Goal: Use online tool/utility: Utilize a website feature to perform a specific function

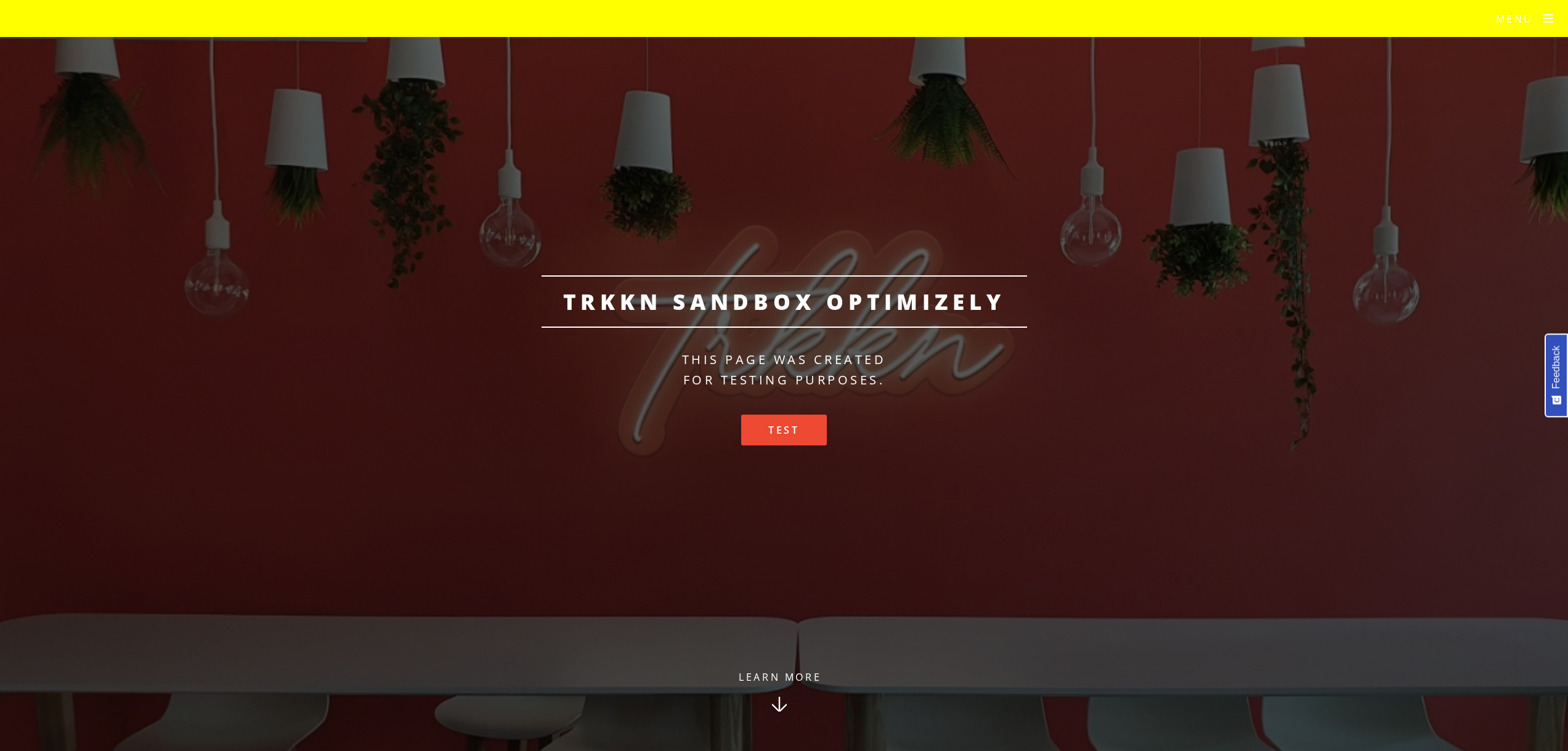
click at [1199, 299] on div "TRKKN Sandbox Optimizely This page was created for testing purposes. Test" at bounding box center [784, 376] width 1568 height 201
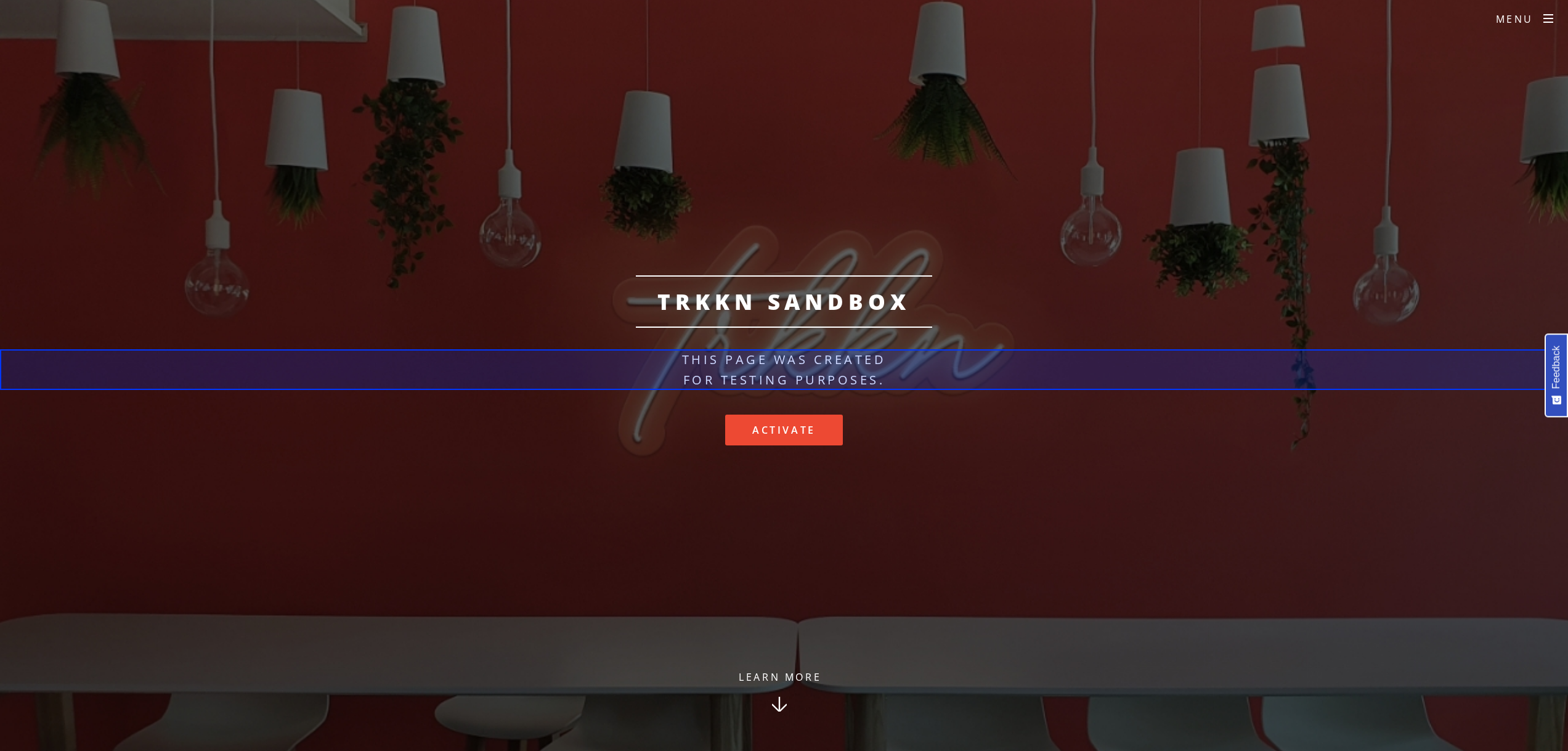
click at [718, 368] on div at bounding box center [784, 370] width 1568 height 40
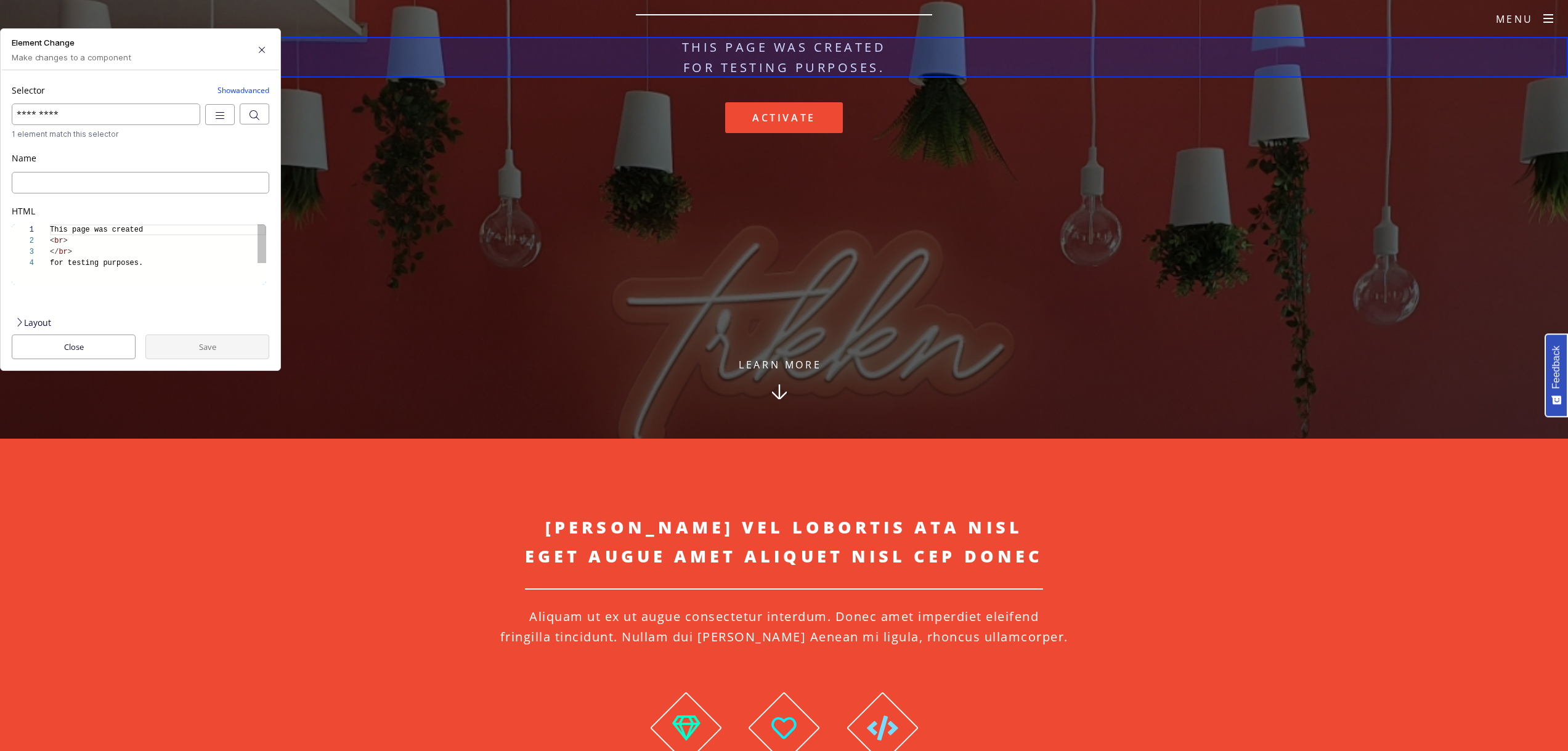
type textarea "**********"
drag, startPoint x: 173, startPoint y: 242, endPoint x: 21, endPoint y: 190, distance: 160.6
click at [50, 224] on div "This page was created < br > </ br > for testing purposes." at bounding box center [158, 271] width 217 height 94
click at [255, 45] on button "button" at bounding box center [262, 50] width 15 height 15
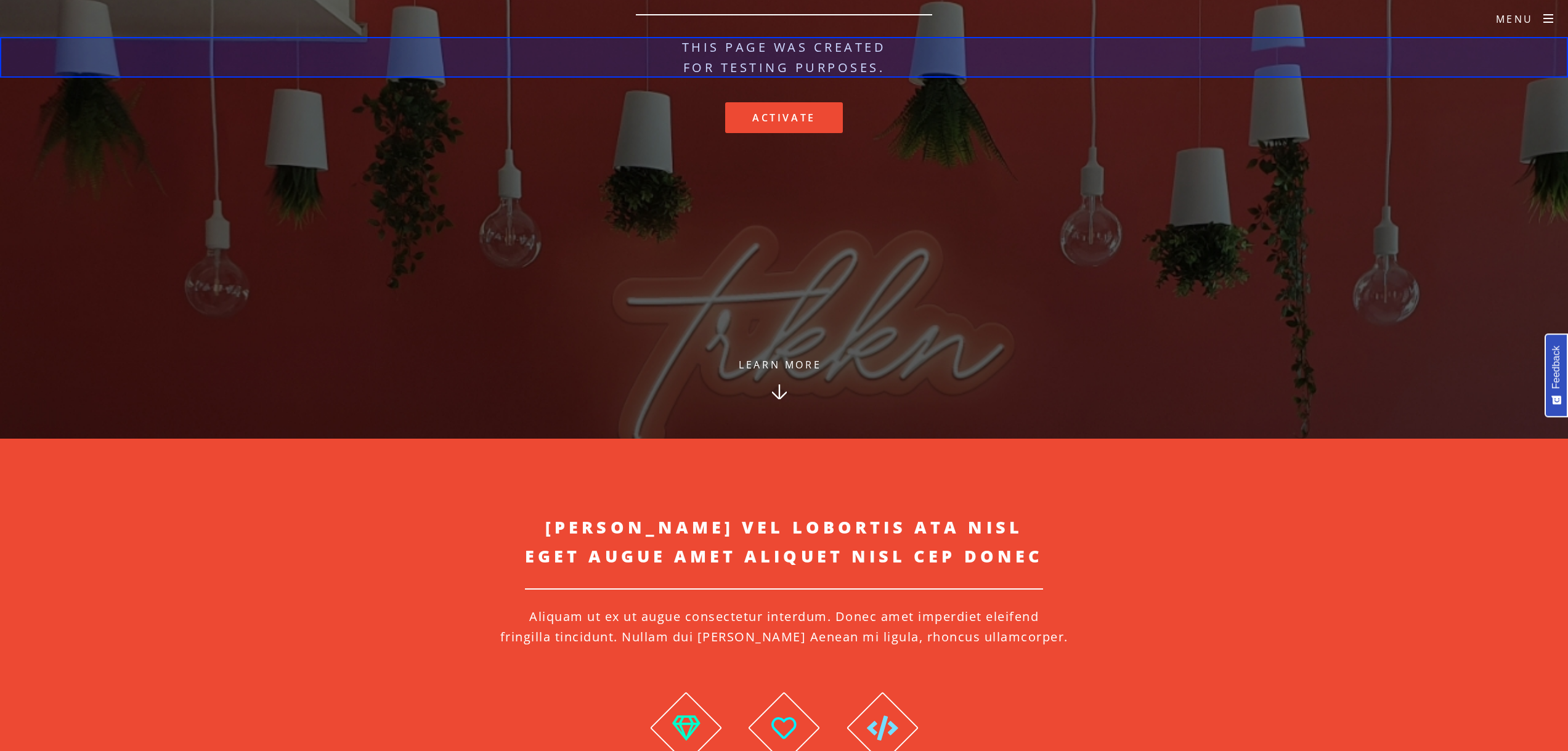
click at [767, 63] on div at bounding box center [784, 57] width 1568 height 40
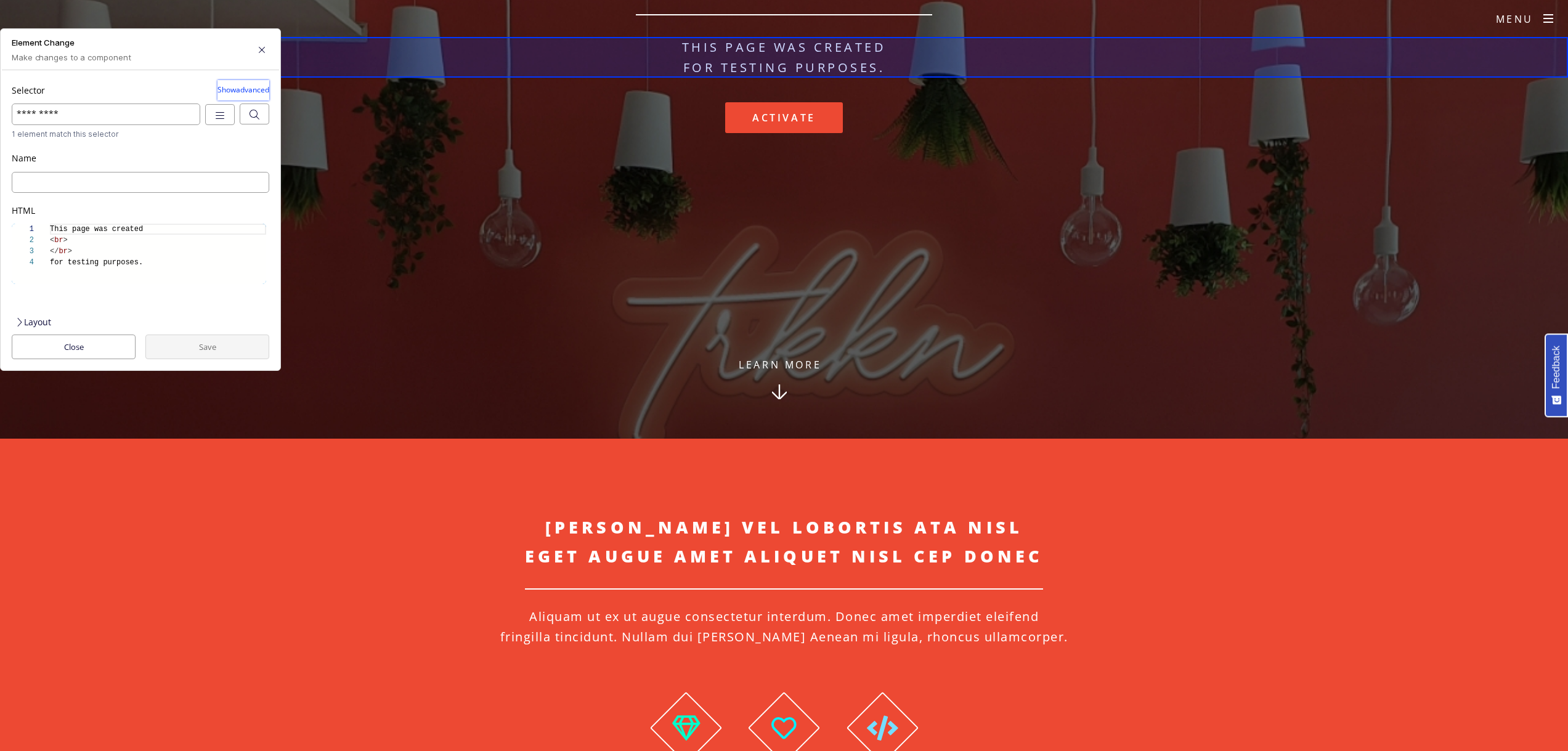
click at [249, 81] on button "Show advanced" at bounding box center [243, 90] width 51 height 20
click at [39, 397] on div "Styles" at bounding box center [141, 407] width 253 height 20
click at [54, 329] on div "Dimension" at bounding box center [141, 339] width 253 height 20
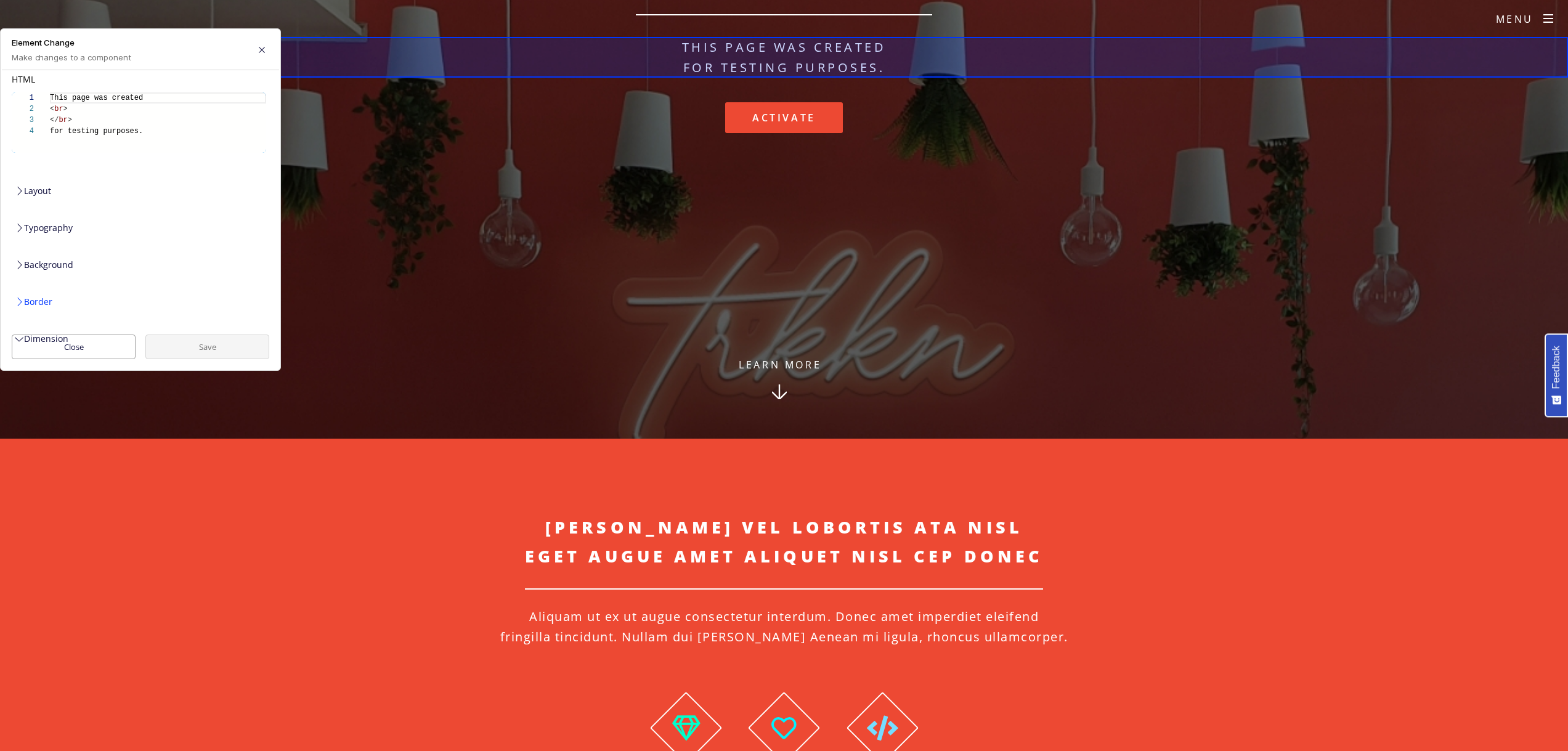
click at [45, 292] on div "Border" at bounding box center [141, 302] width 253 height 20
click at [46, 255] on div "Background" at bounding box center [141, 265] width 253 height 20
click at [45, 217] on div "Typography" at bounding box center [141, 228] width 253 height 20
click at [42, 180] on div "Layout" at bounding box center [141, 190] width 253 height 20
click at [50, 225] on div "button" at bounding box center [45, 230] width 13 height 10
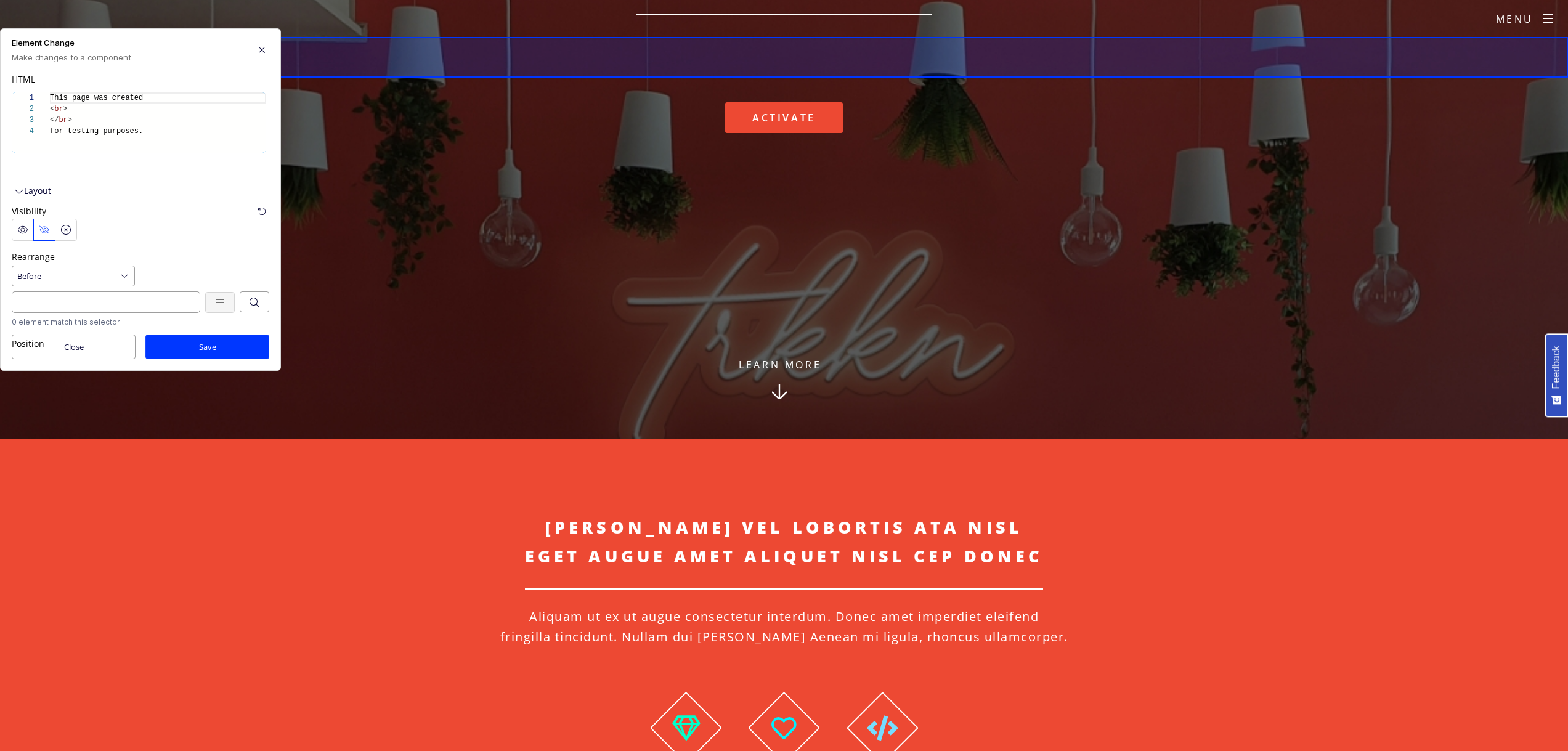
click at [228, 346] on button "Save" at bounding box center [207, 346] width 124 height 24
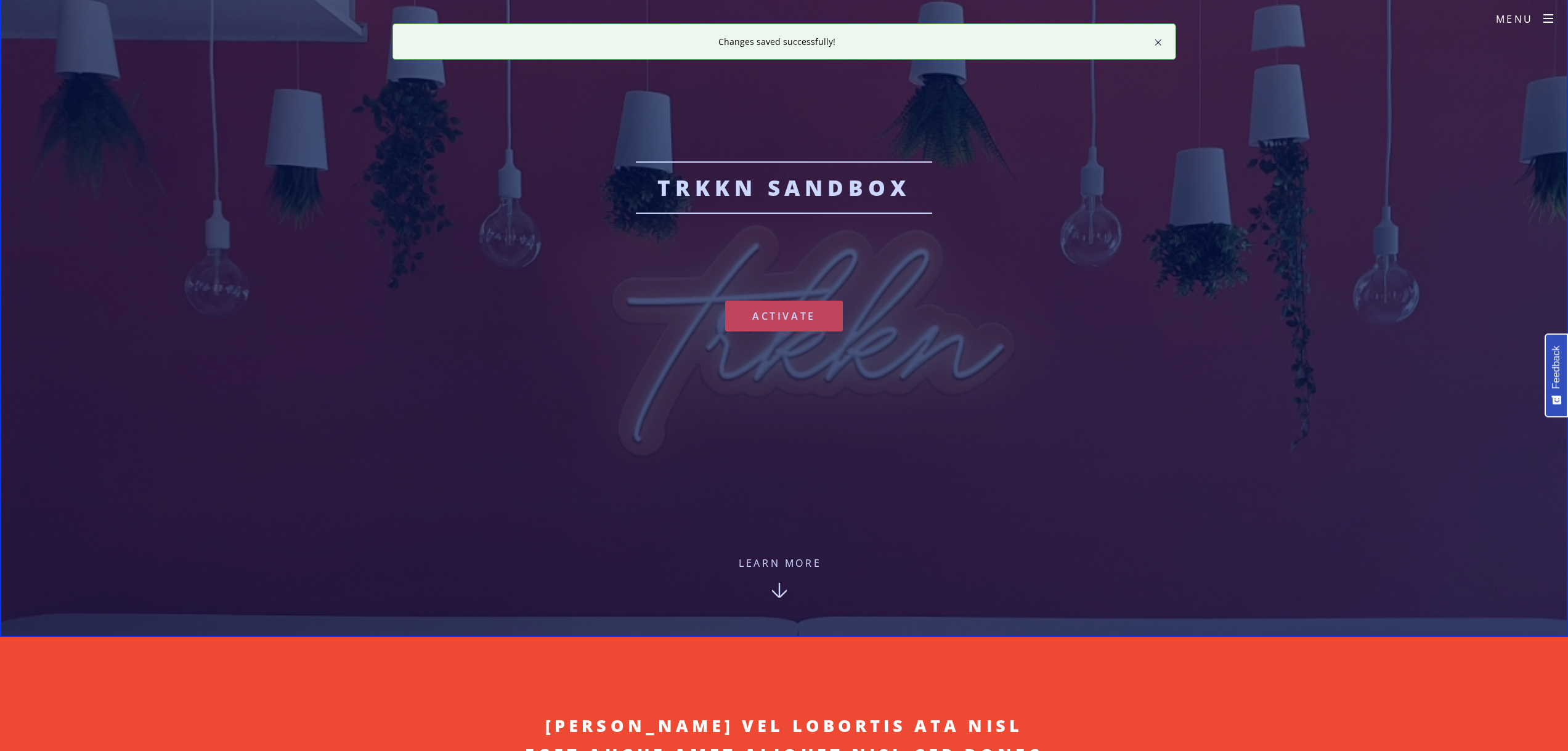
scroll to position [98, 0]
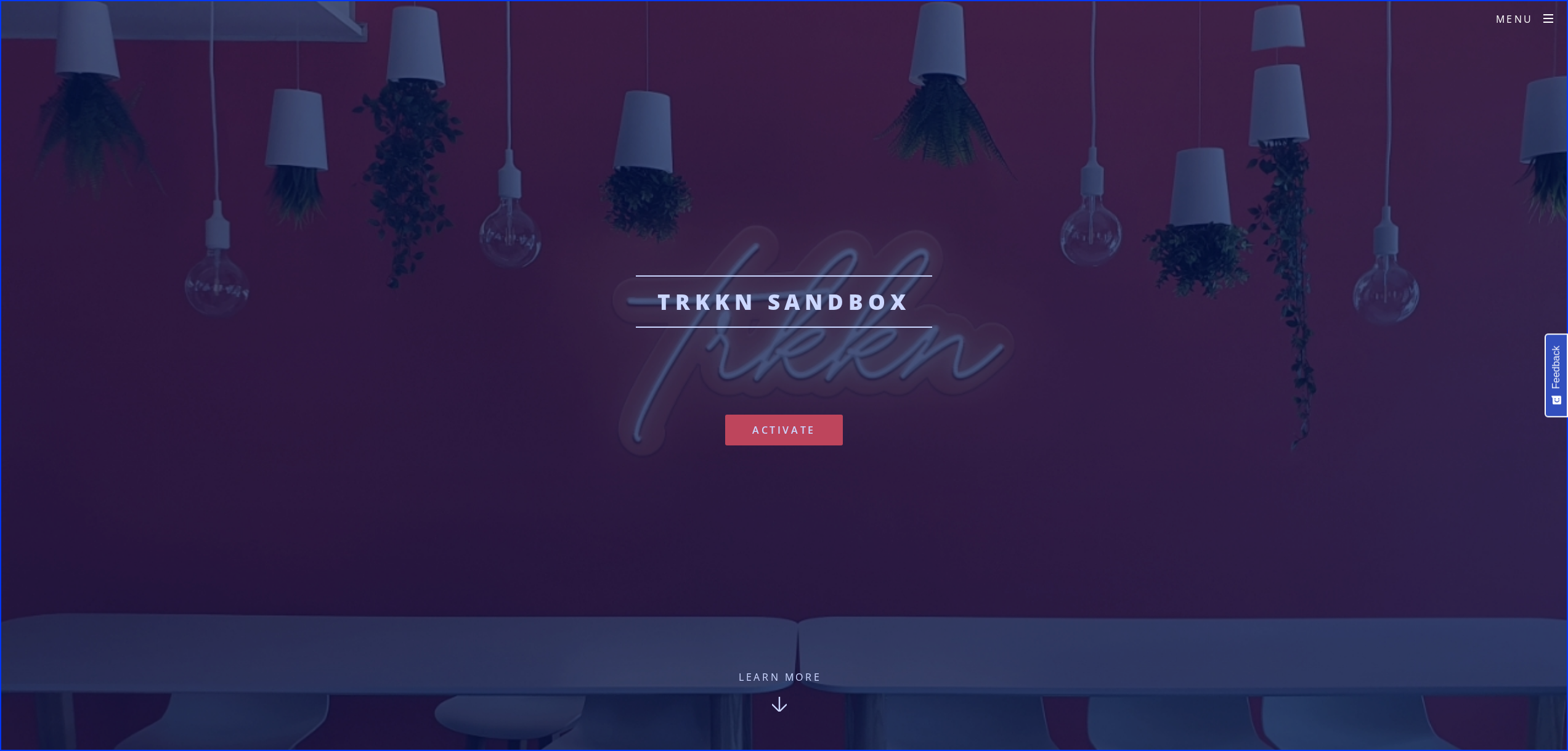
scroll to position [142, 0]
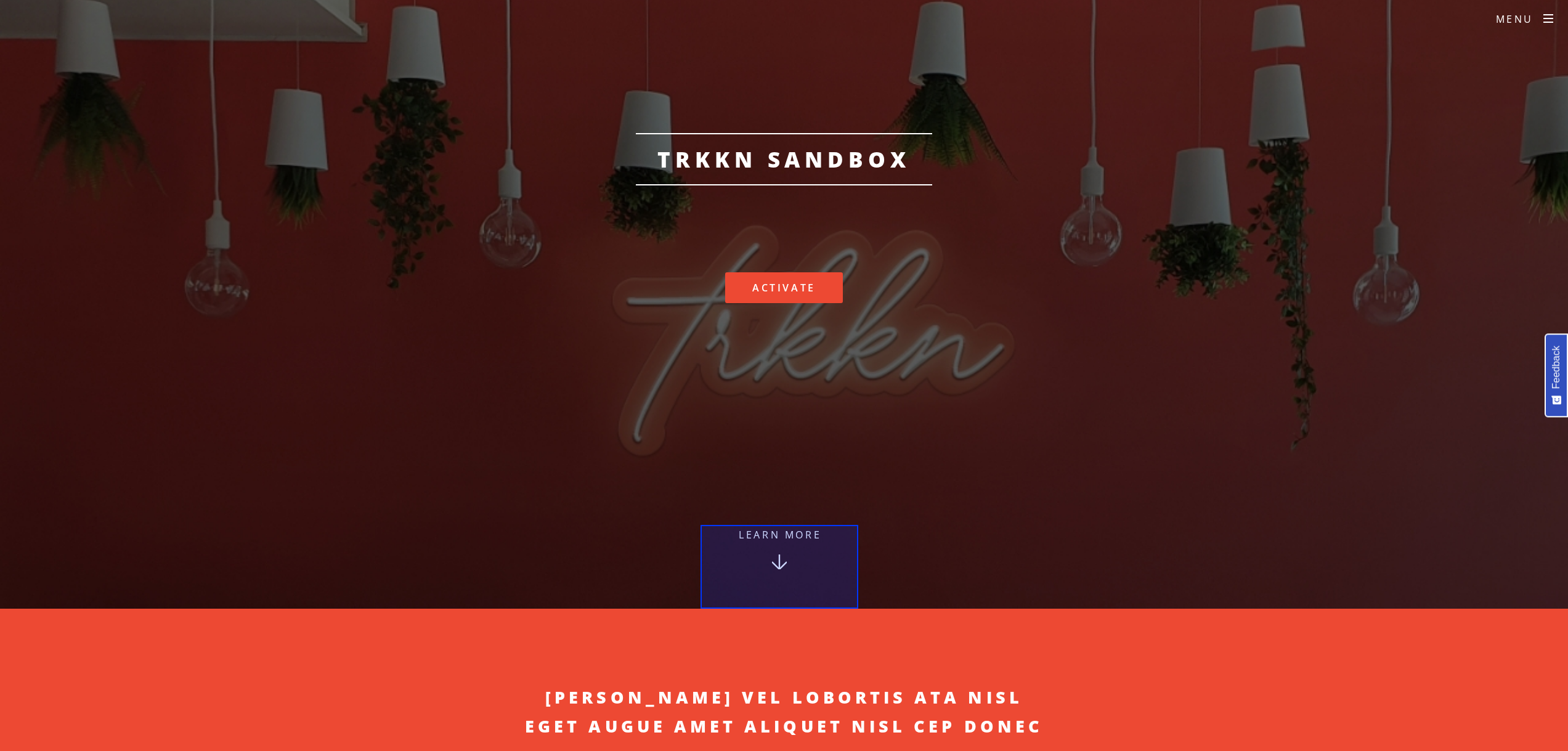
click at [772, 540] on div at bounding box center [779, 566] width 158 height 83
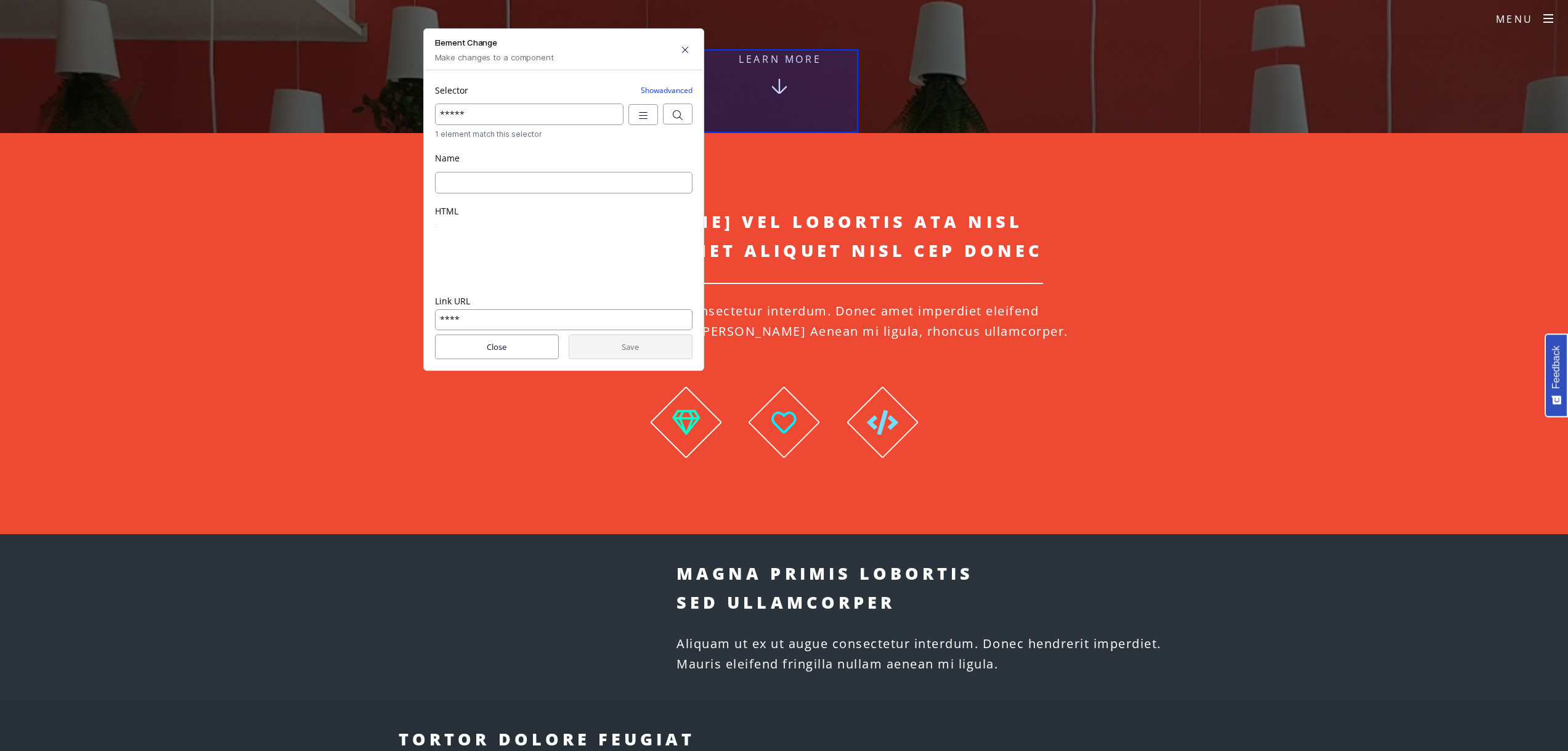
scroll to position [630, 0]
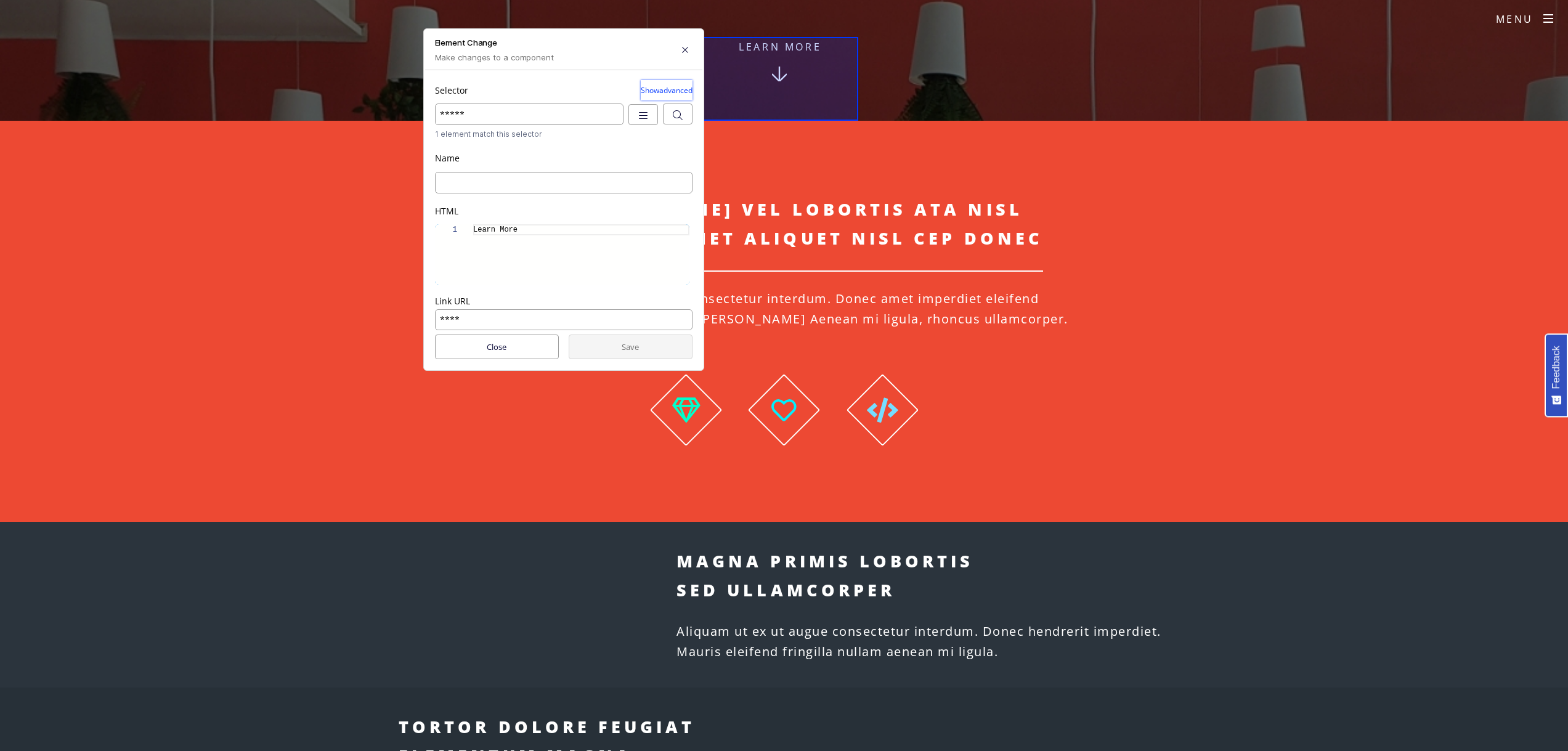
click at [654, 82] on button "Show advanced" at bounding box center [666, 90] width 51 height 20
click at [654, 82] on button "Hide advanced" at bounding box center [667, 90] width 50 height 20
click at [640, 110] on button "button" at bounding box center [643, 115] width 29 height 21
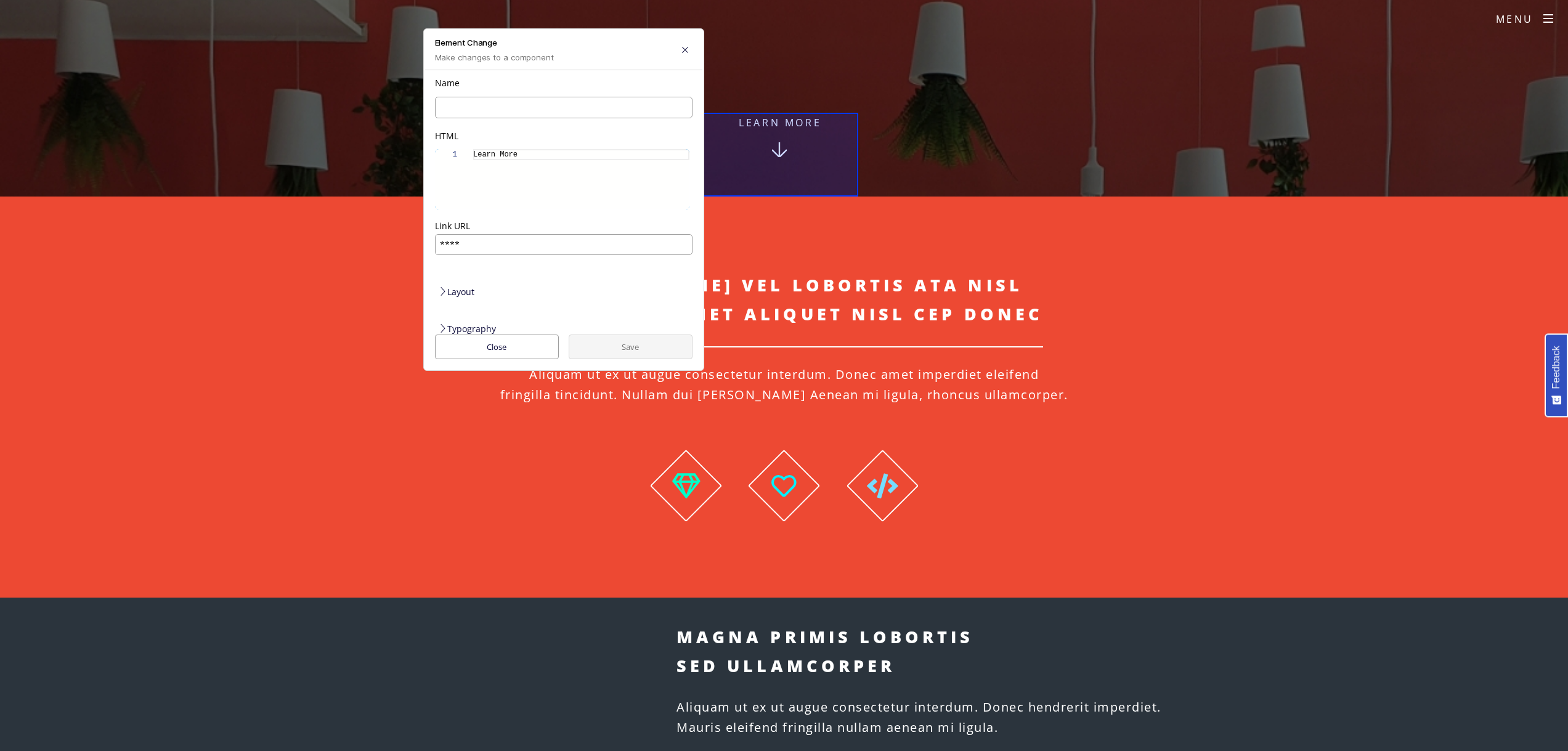
scroll to position [0, 0]
click at [476, 104] on input "*****" at bounding box center [529, 115] width 189 height 22
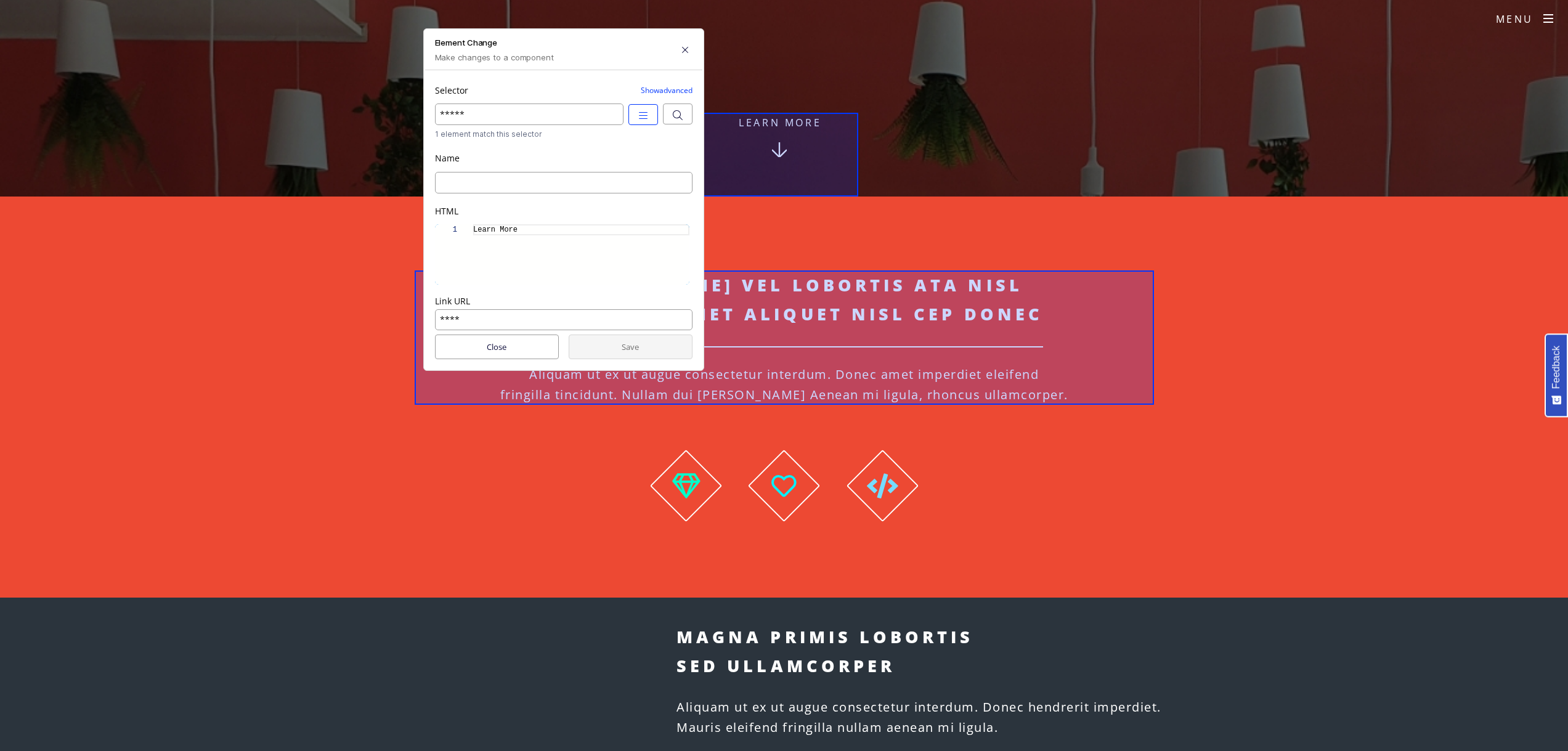
drag, startPoint x: 492, startPoint y: 292, endPoint x: 418, endPoint y: 290, distance: 74.0
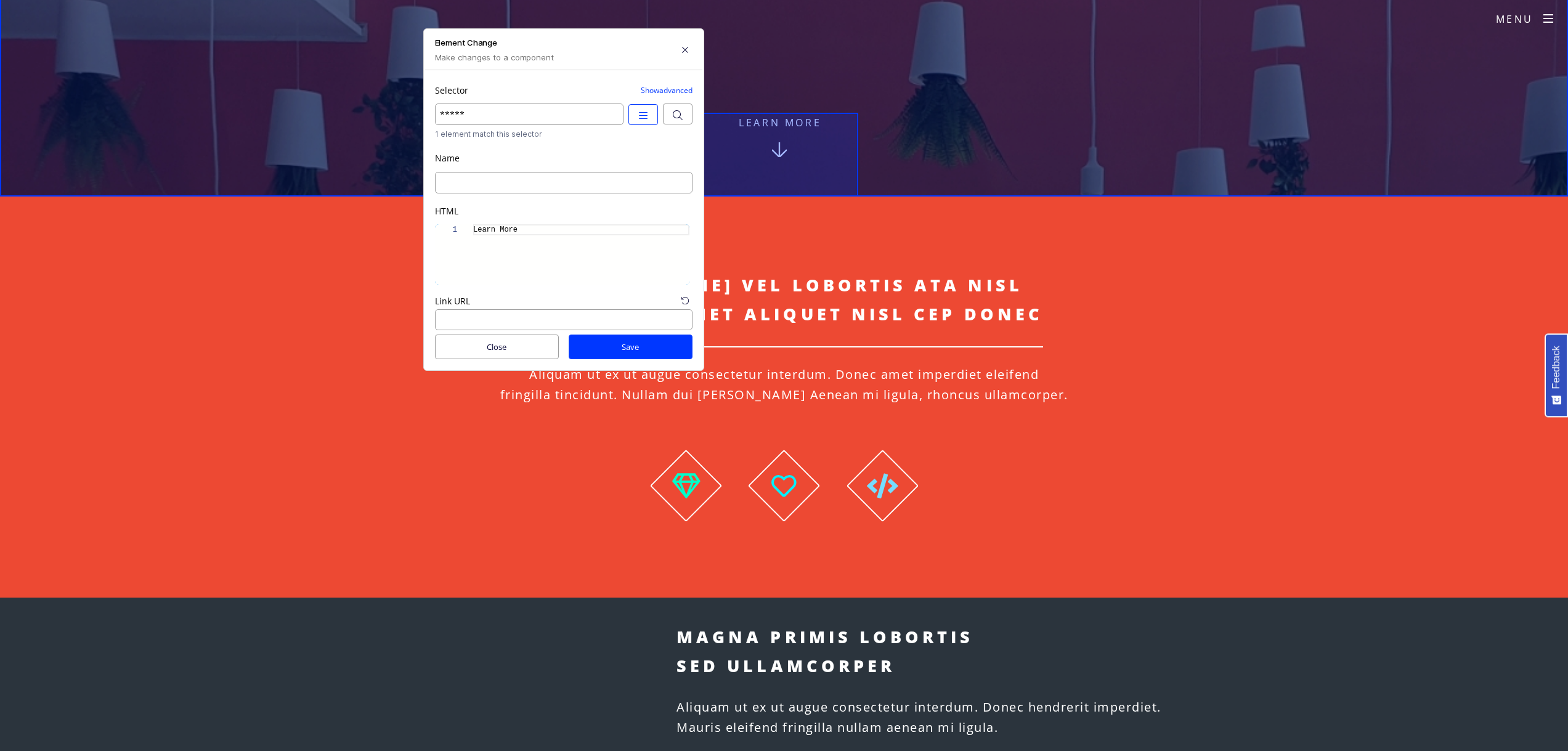
drag, startPoint x: 492, startPoint y: 105, endPoint x: 419, endPoint y: 95, distance: 73.7
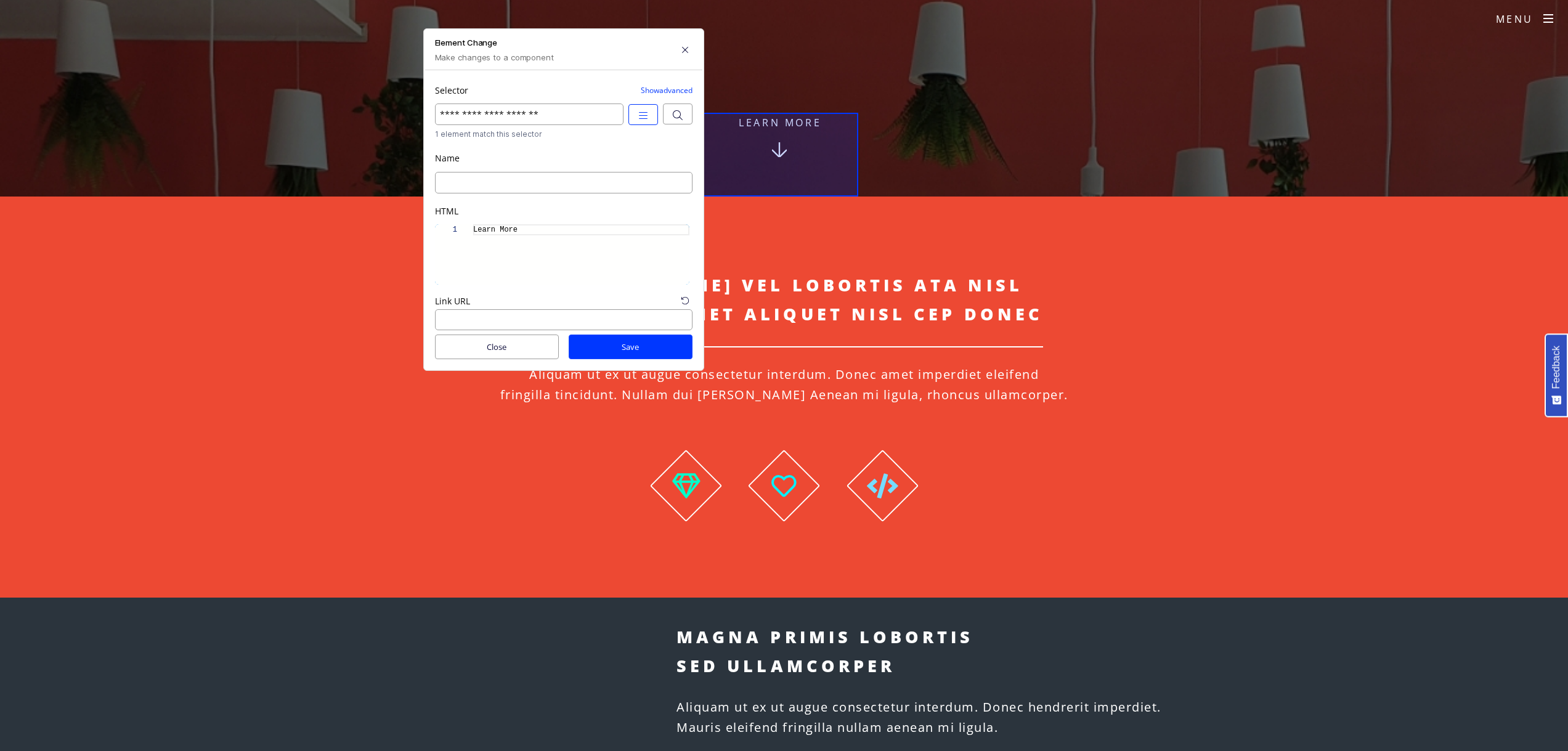
type input "**********"
click at [607, 128] on div "**********" at bounding box center [563, 200] width 281 height 343
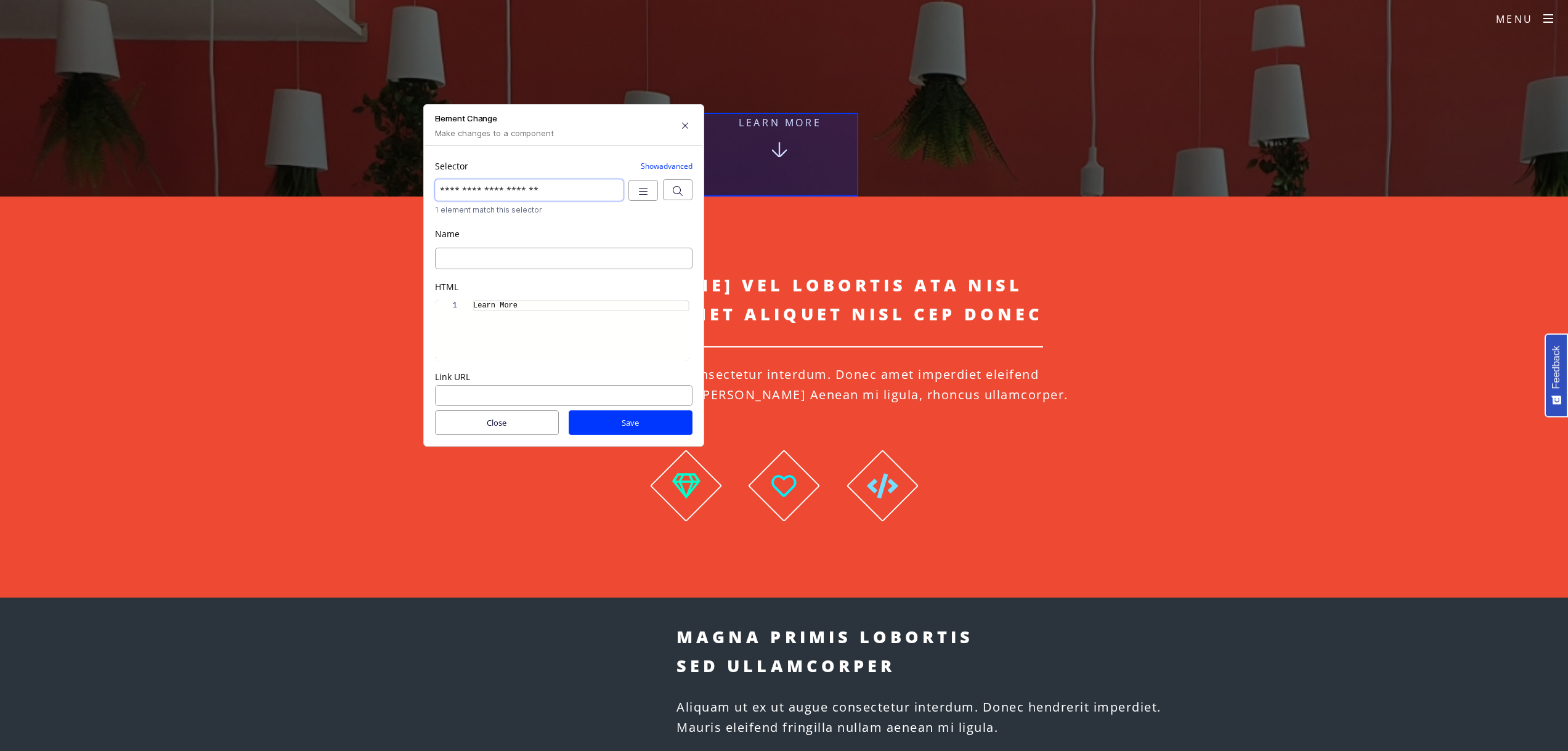
click at [548, 180] on input "**********" at bounding box center [529, 190] width 189 height 22
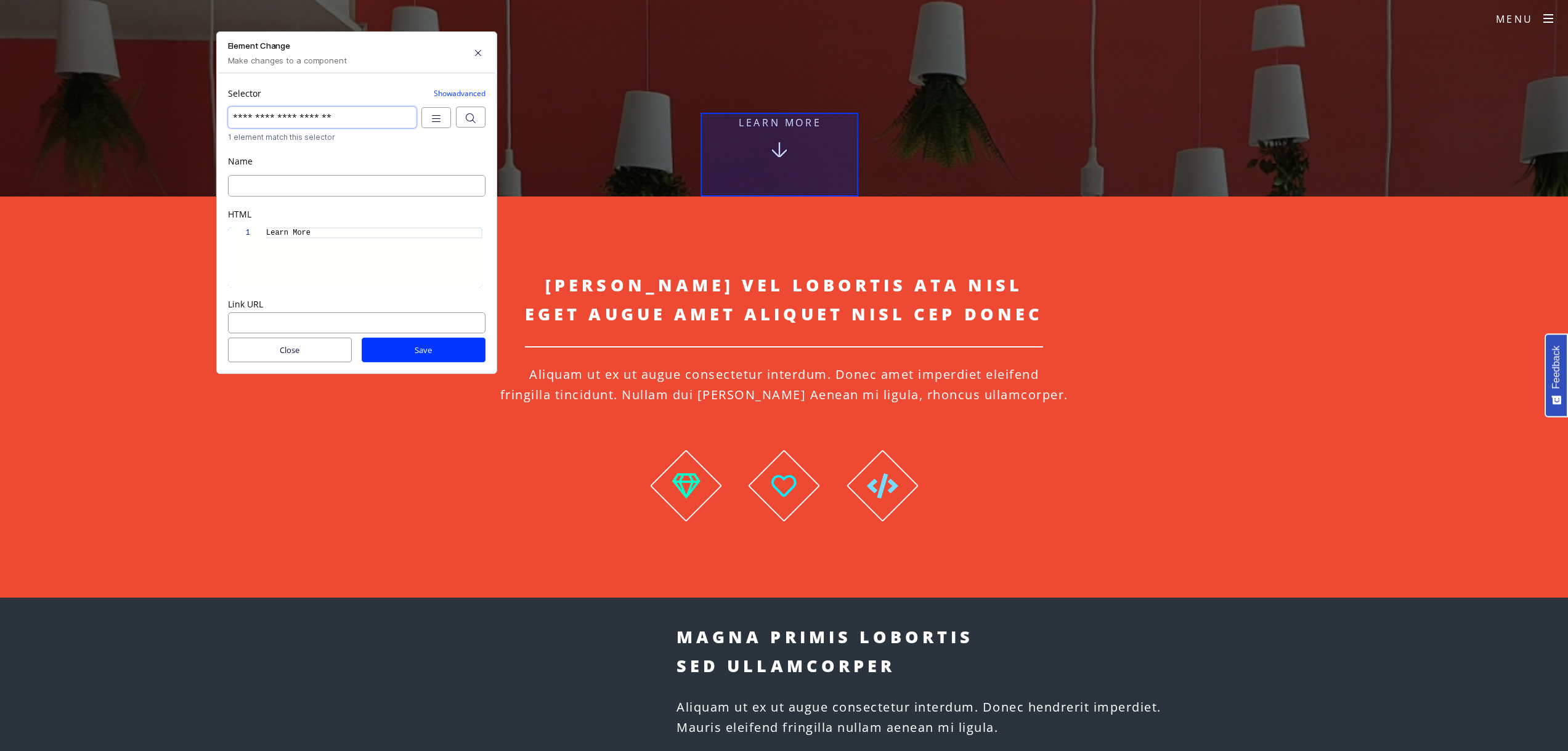
drag, startPoint x: 581, startPoint y: 123, endPoint x: 374, endPoint y: 56, distance: 217.6
click at [374, 56] on h6 "Make changes to a component" at bounding box center [345, 61] width 233 height 15
drag, startPoint x: 334, startPoint y: 105, endPoint x: 228, endPoint y: 109, distance: 106.1
click at [228, 109] on input "**********" at bounding box center [323, 118] width 189 height 22
click at [436, 350] on button "Save" at bounding box center [423, 350] width 124 height 24
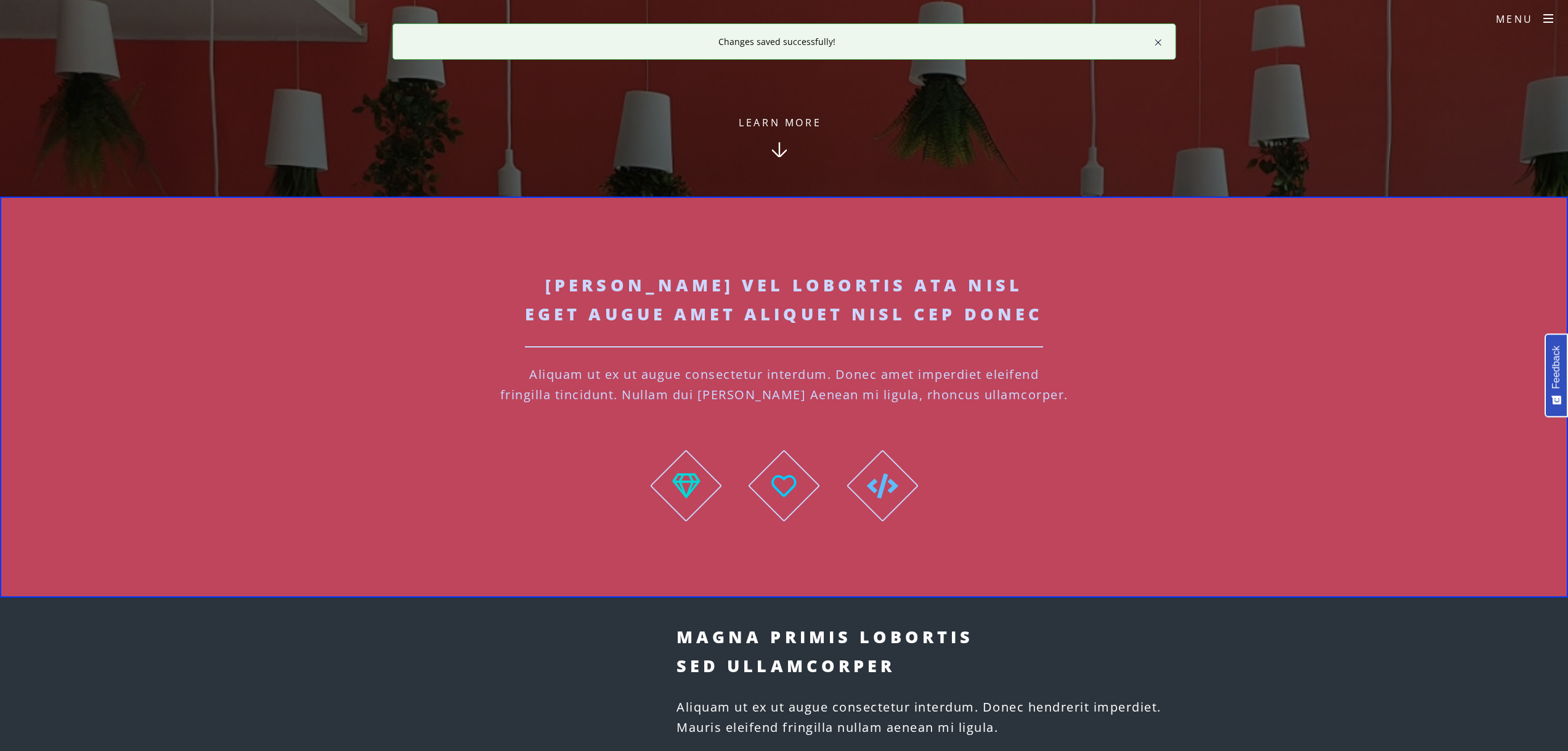
scroll to position [511, 0]
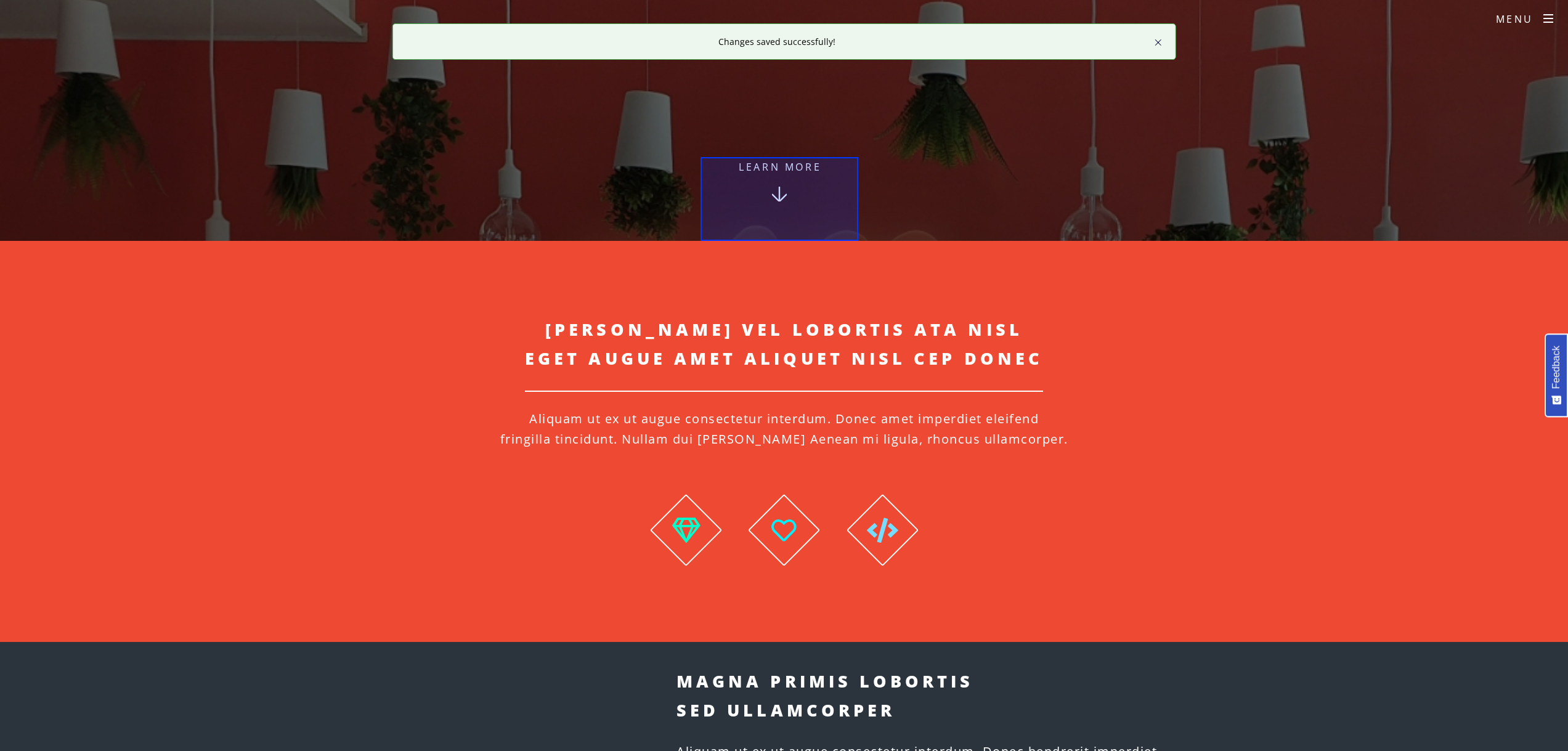
click at [784, 169] on div at bounding box center [779, 198] width 158 height 83
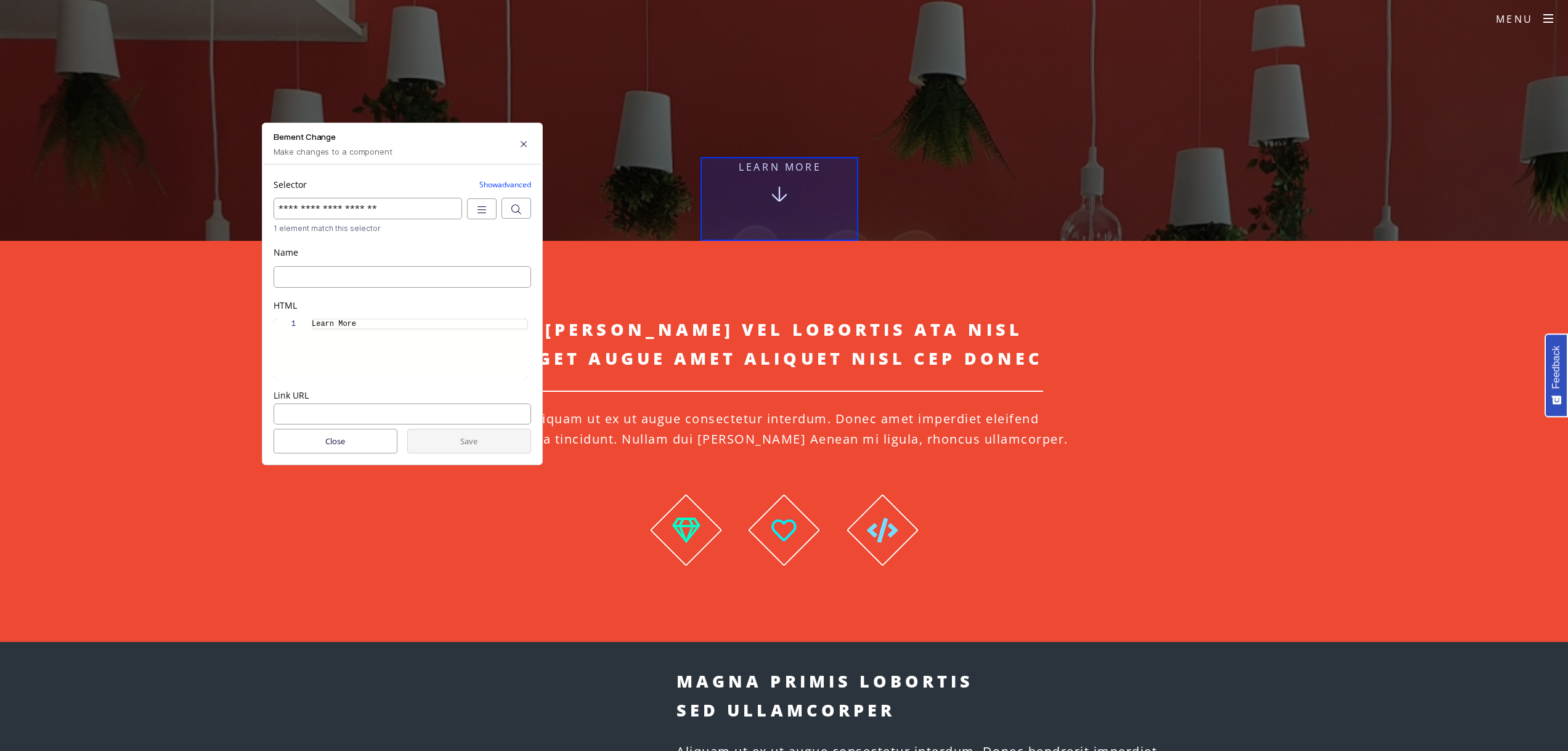
drag, startPoint x: 577, startPoint y: 160, endPoint x: 420, endPoint y: 135, distance: 159.0
click at [420, 135] on h6 "Element Change" at bounding box center [390, 137] width 233 height 15
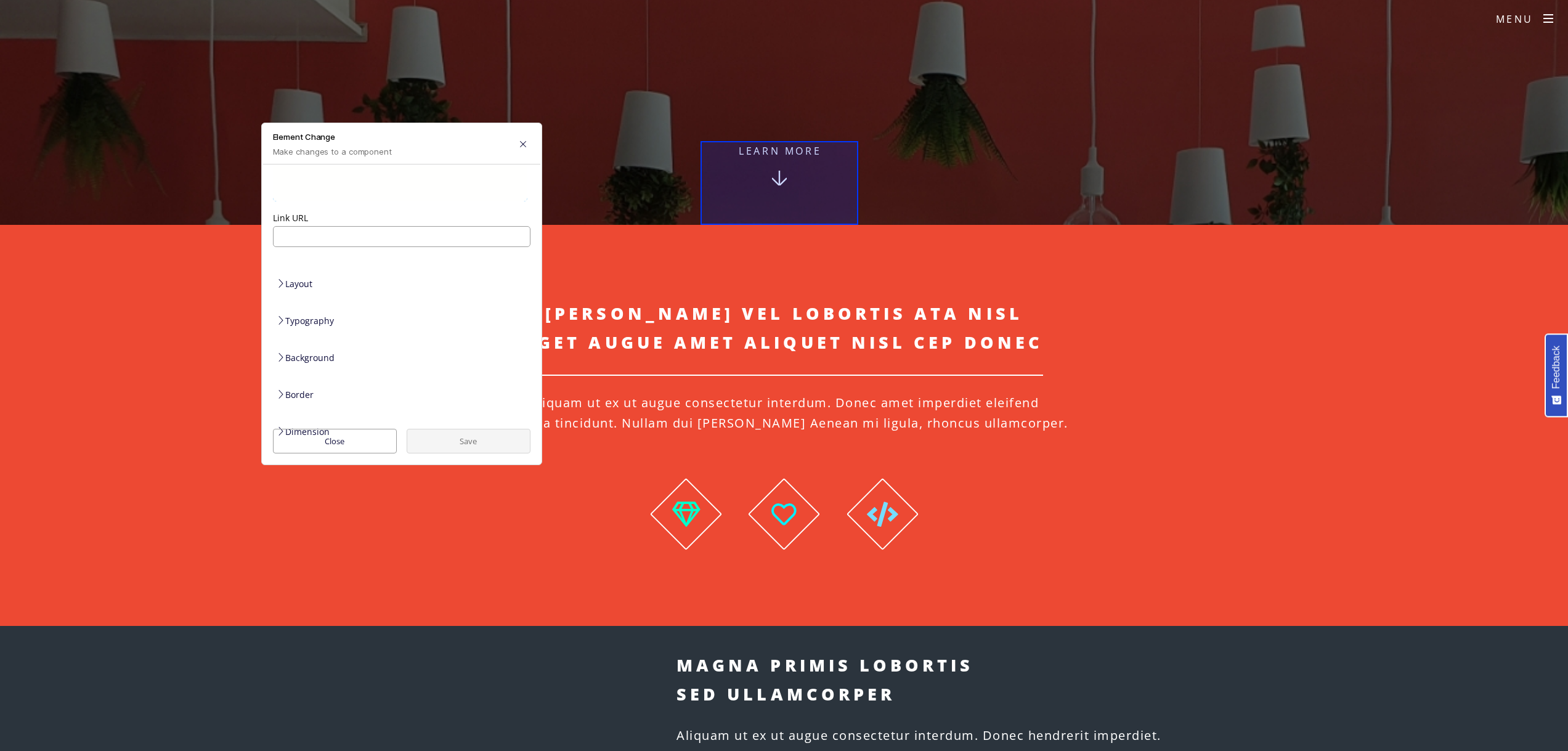
click at [292, 459] on div "Styles" at bounding box center [402, 469] width 253 height 20
click at [280, 350] on icon at bounding box center [281, 355] width 10 height 10
click at [519, 142] on icon "button" at bounding box center [523, 144] width 8 height 10
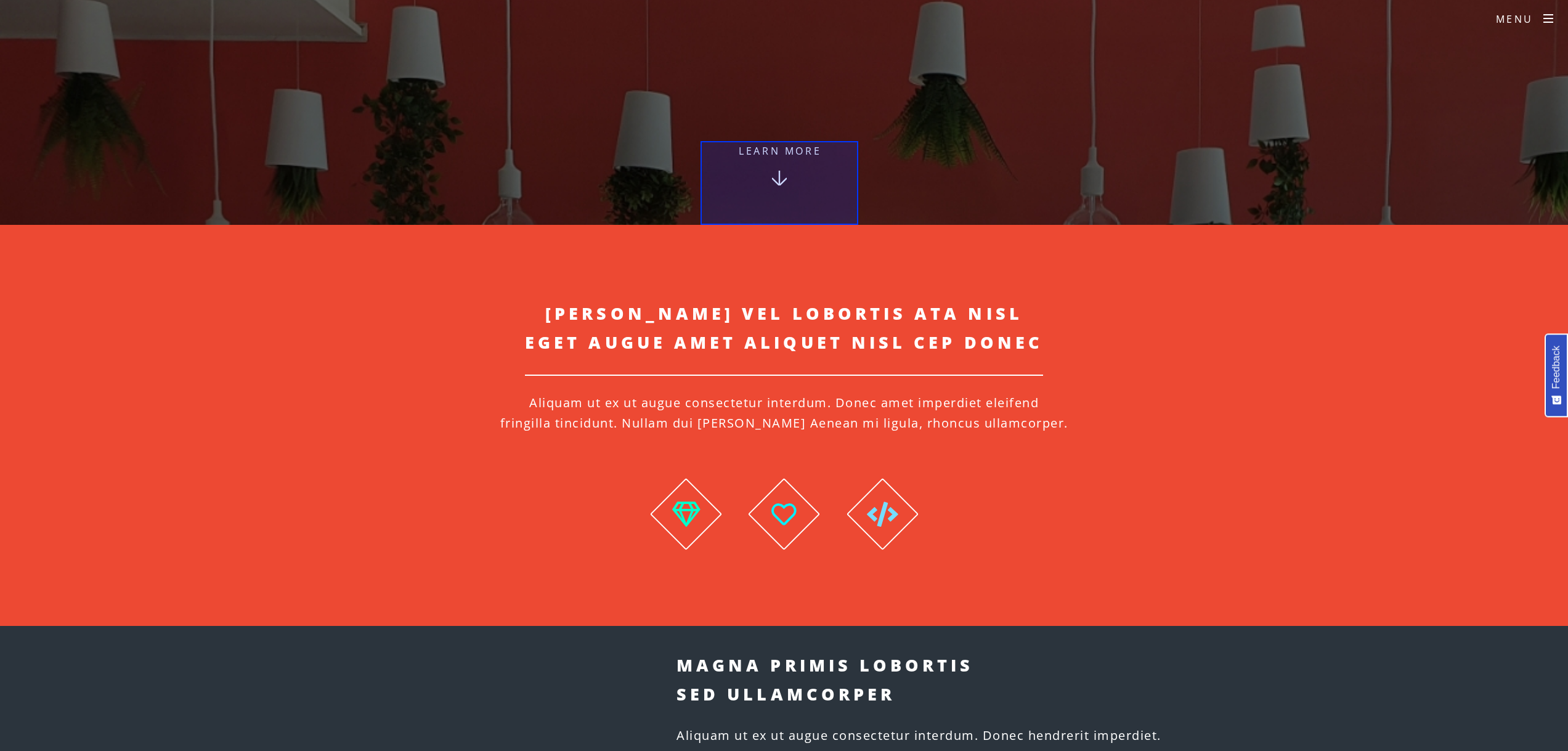
click at [781, 169] on div at bounding box center [779, 182] width 158 height 83
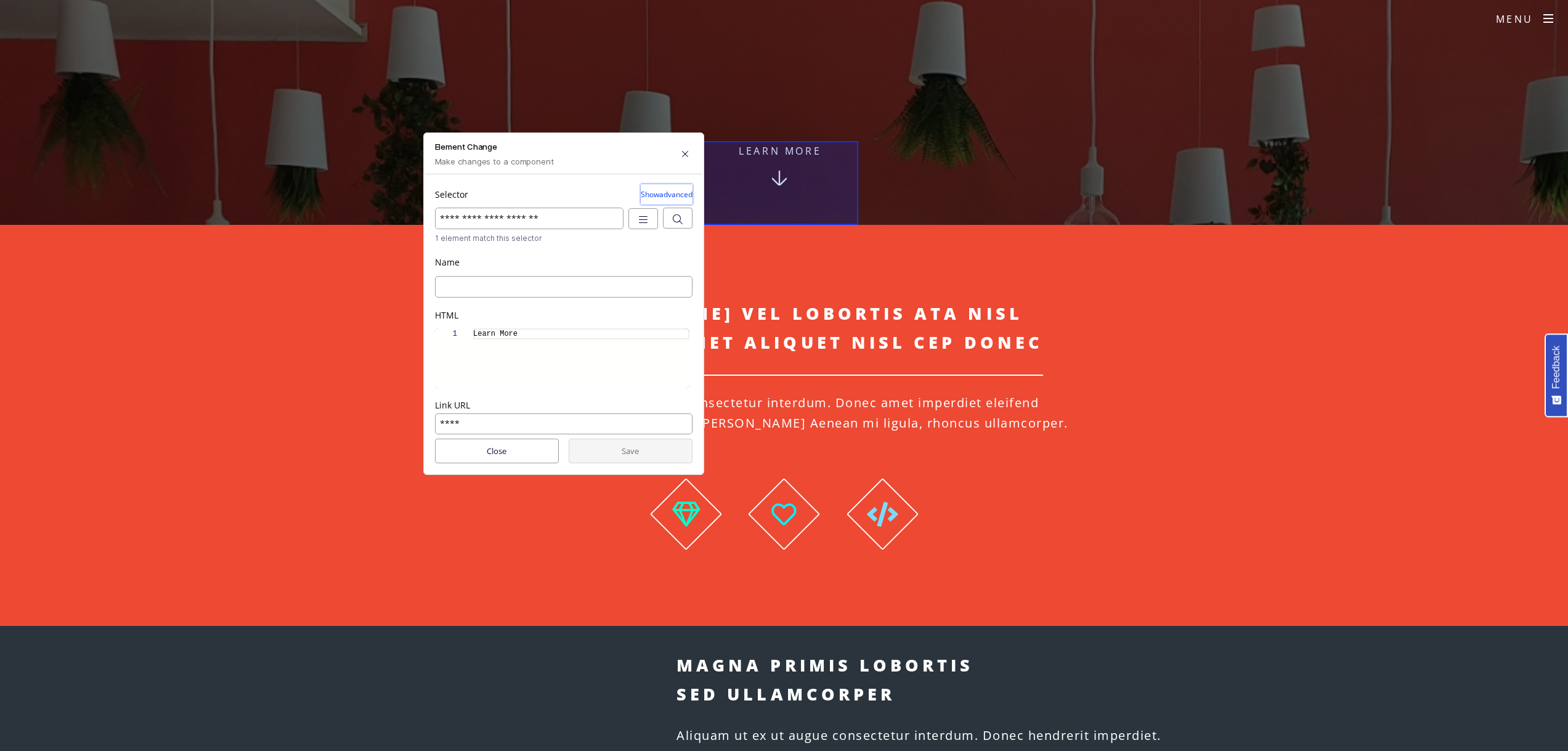
click at [667, 185] on button "Show advanced" at bounding box center [666, 195] width 51 height 20
click at [513, 267] on div "button" at bounding box center [563, 272] width 244 height 10
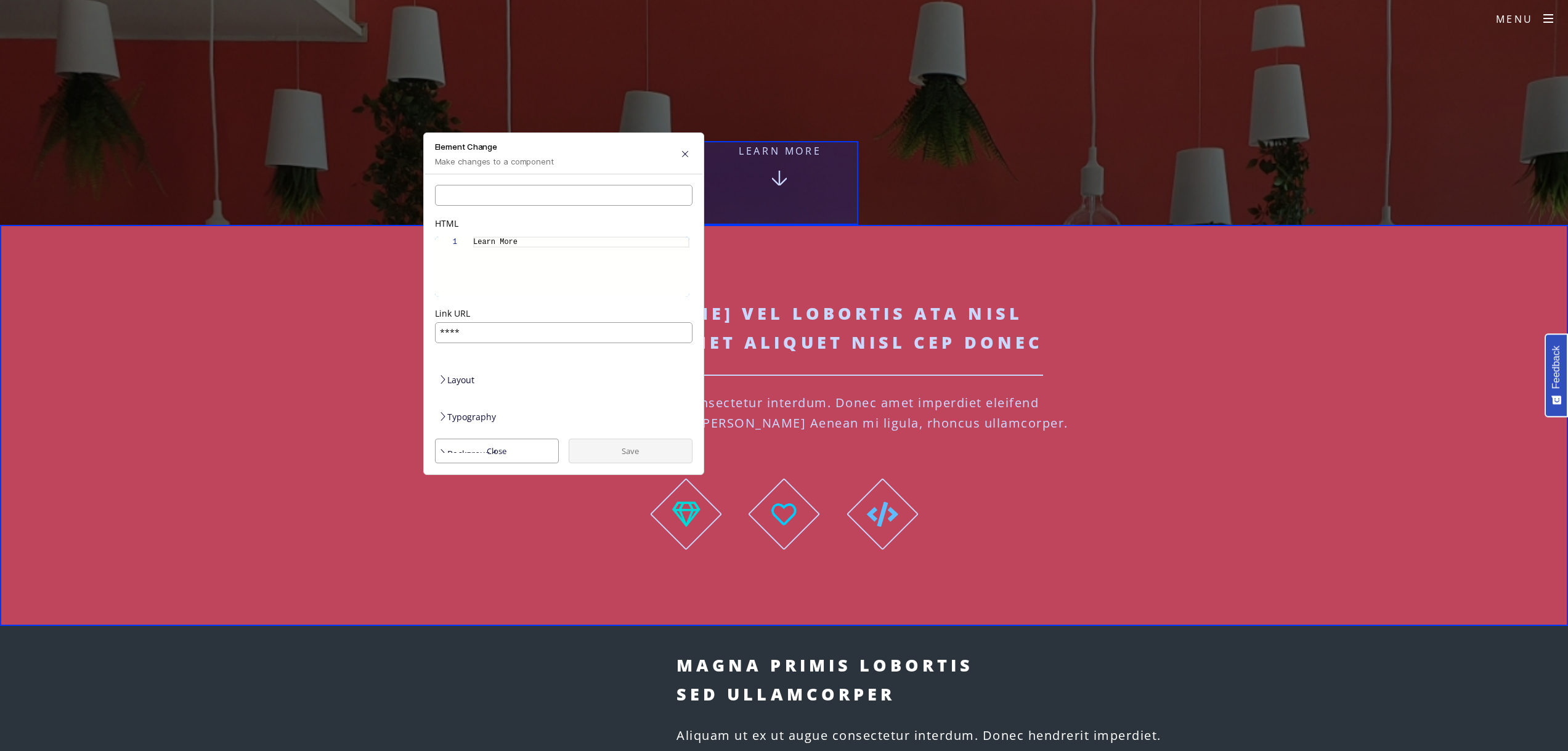
drag, startPoint x: 497, startPoint y: 271, endPoint x: 407, endPoint y: 275, distance: 90.1
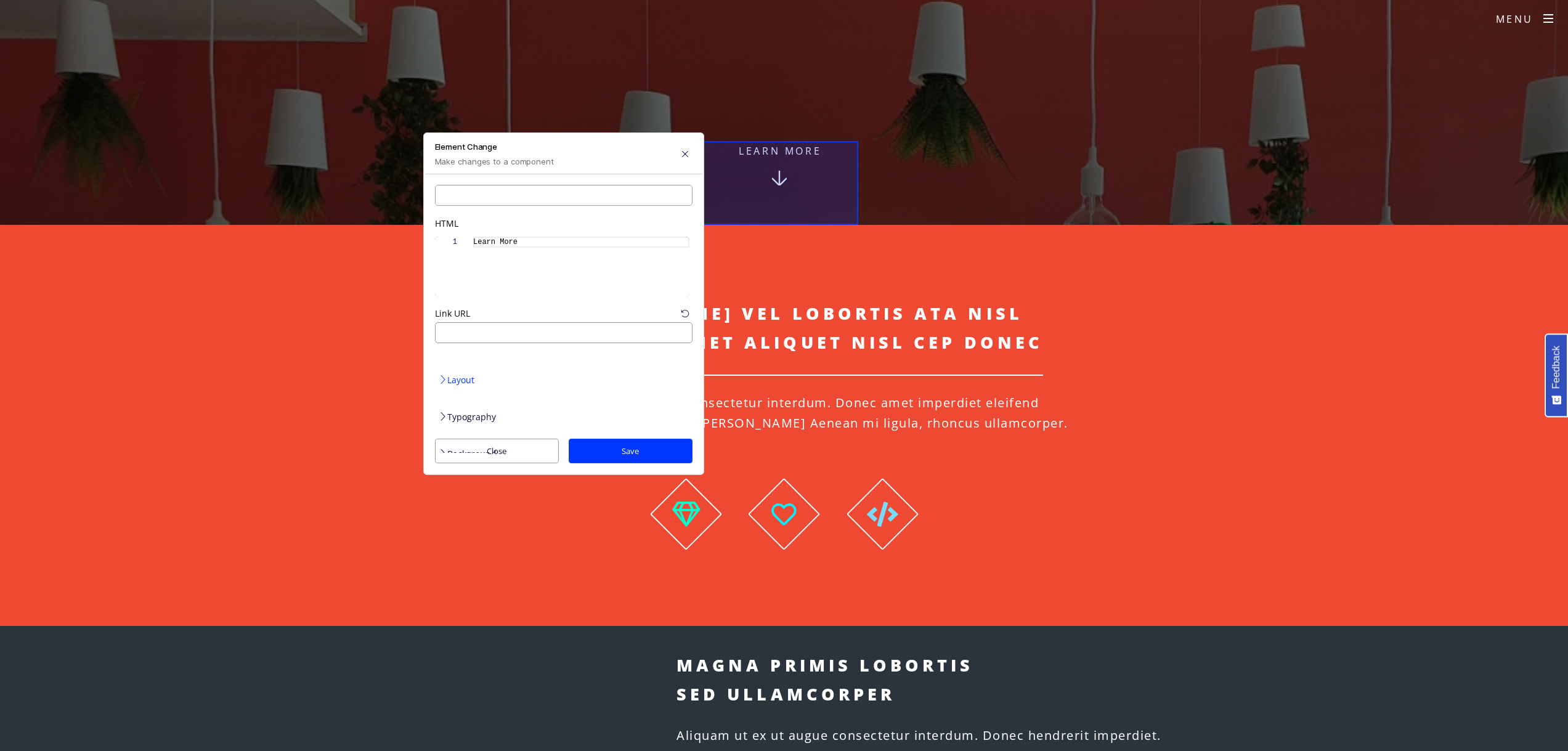
click at [458, 370] on div "Layout" at bounding box center [564, 380] width 253 height 20
click at [484, 437] on div "Typography" at bounding box center [564, 448] width 253 height 20
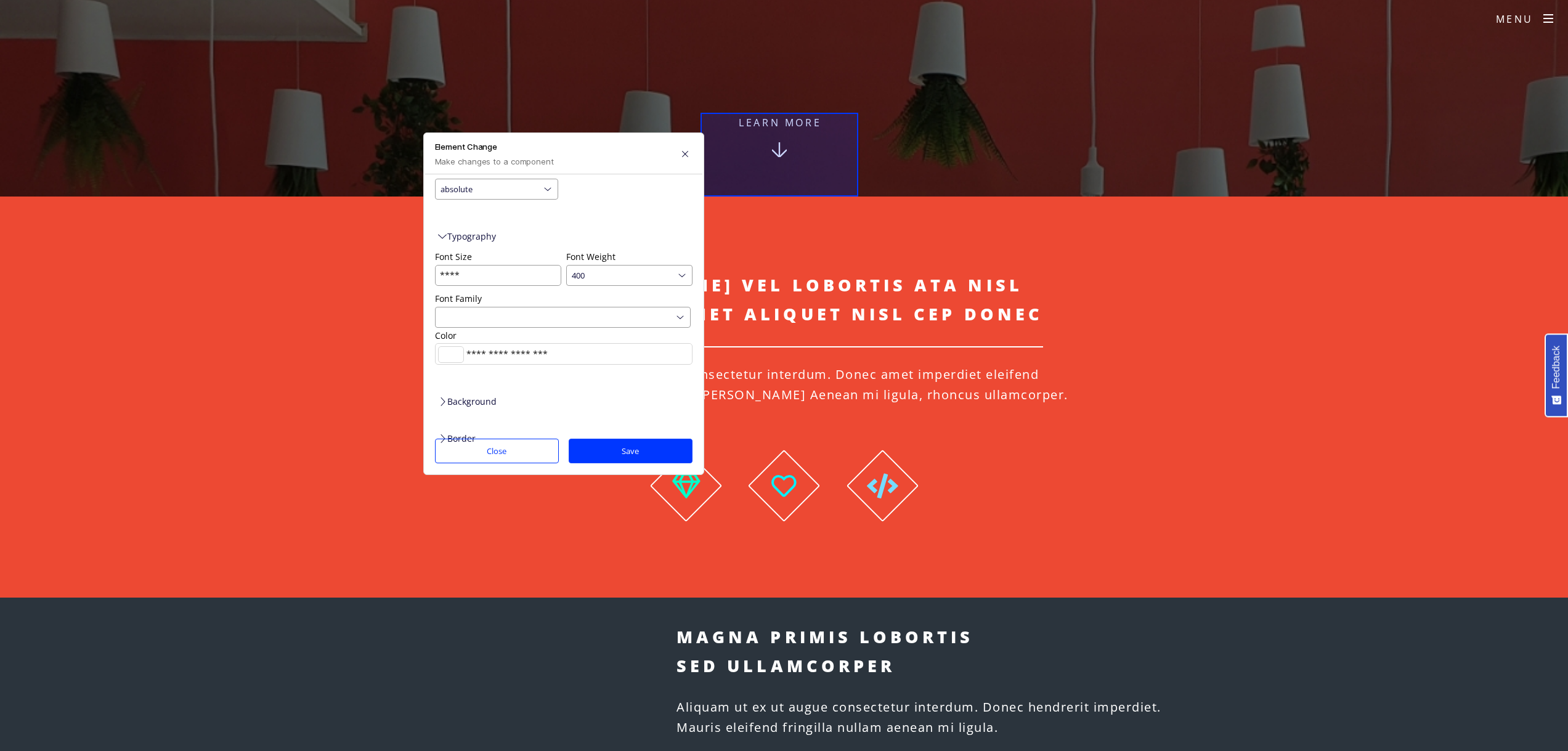
click at [500, 446] on button "Close" at bounding box center [496, 451] width 124 height 24
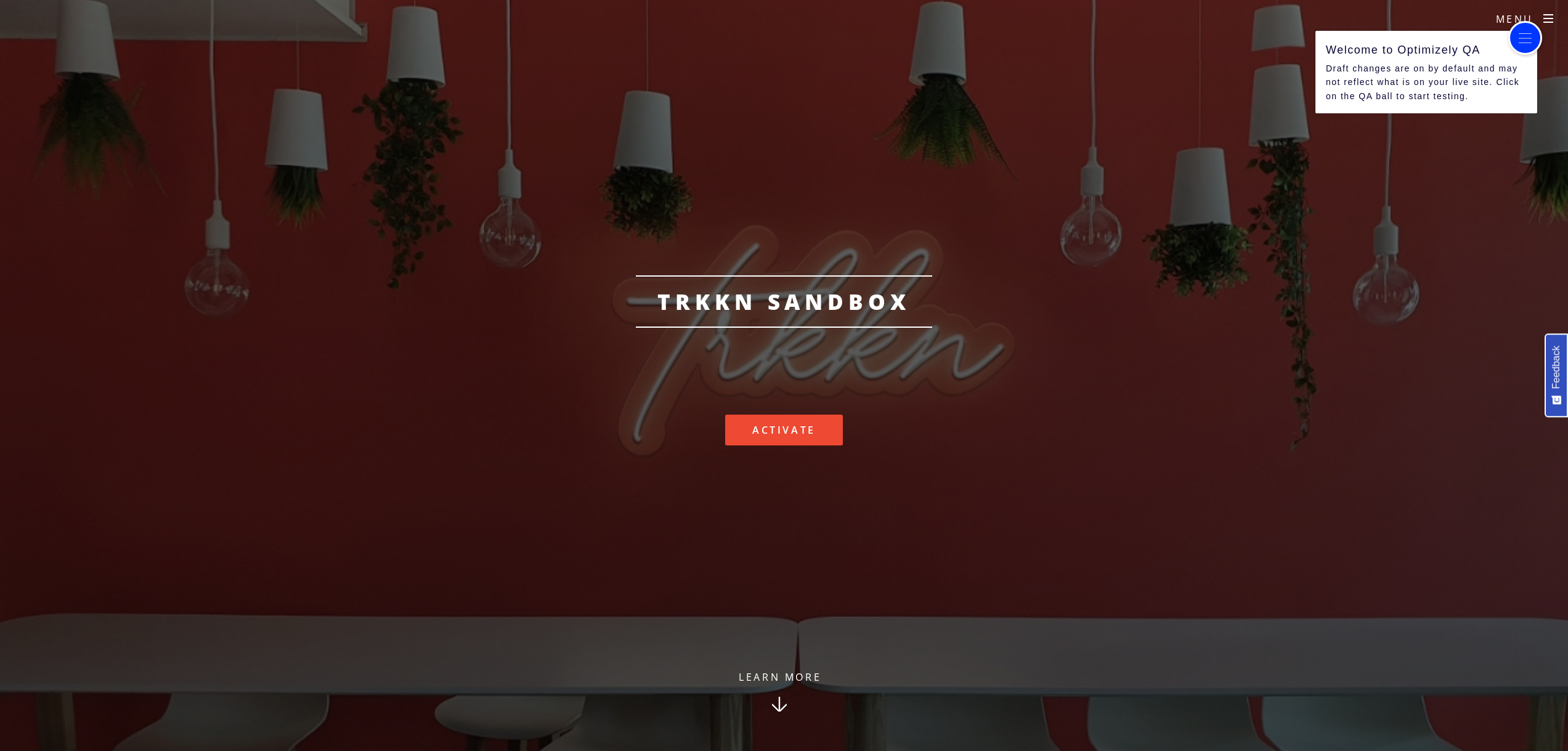
click at [1520, 40] on optly-icon-qa at bounding box center [1526, 39] width 15 height 15
click at [1531, 39] on optly-icon-qa at bounding box center [1527, 39] width 15 height 15
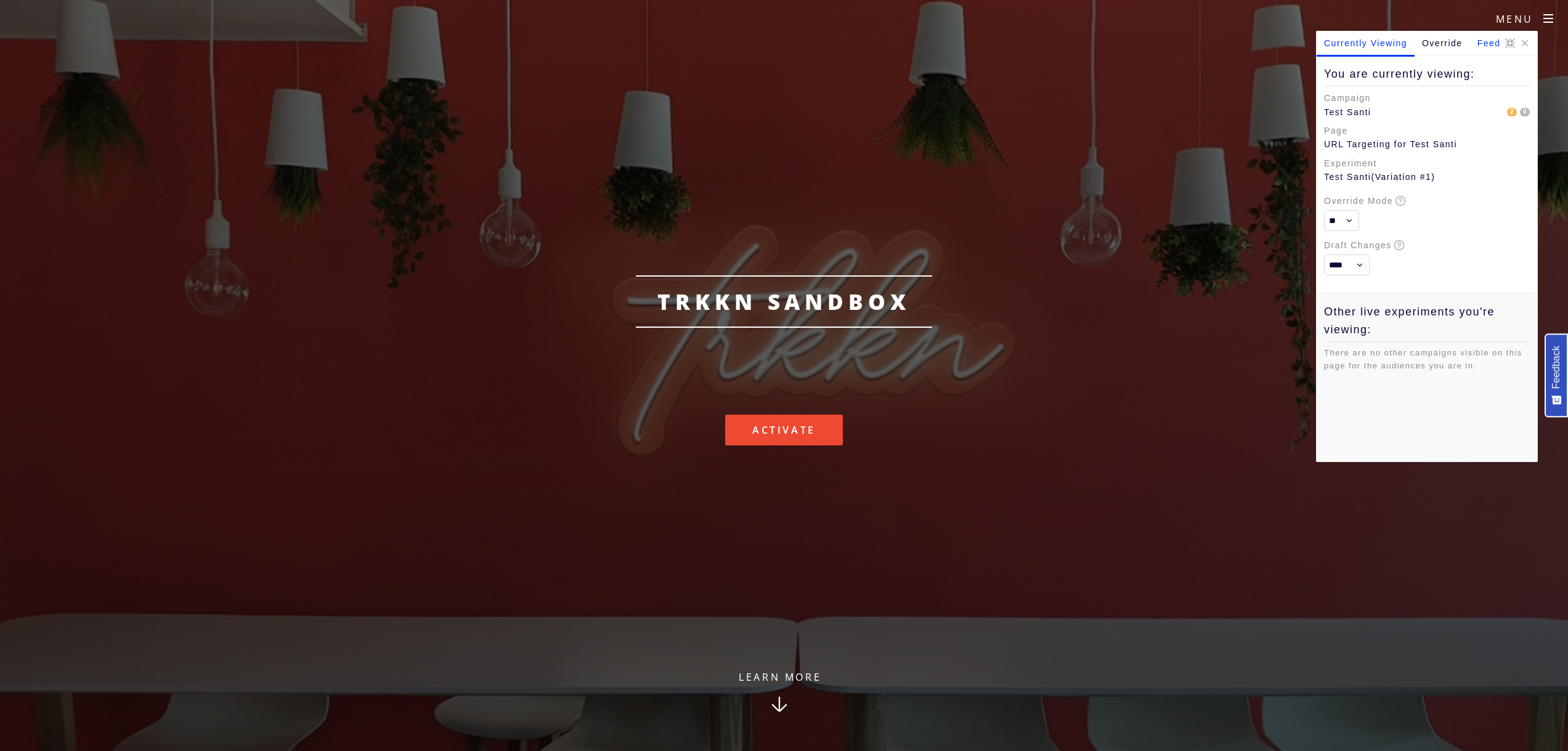
click at [1488, 45] on optly-block "Feed" at bounding box center [1489, 43] width 38 height 24
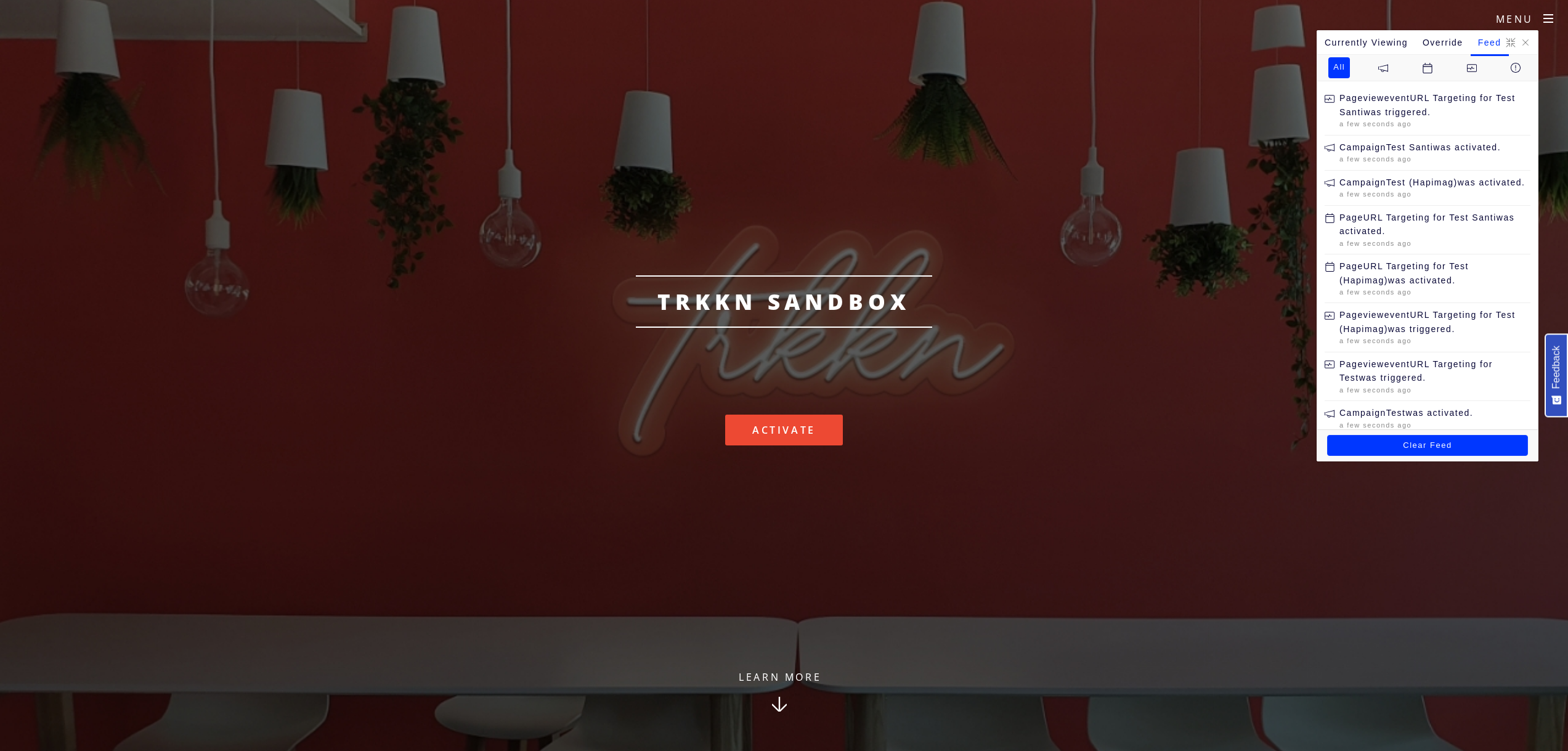
click at [1490, 43] on optly-block "Feed" at bounding box center [1490, 43] width 38 height 24
click at [1438, 445] on optly-block "Clear Feed" at bounding box center [1427, 445] width 201 height 21
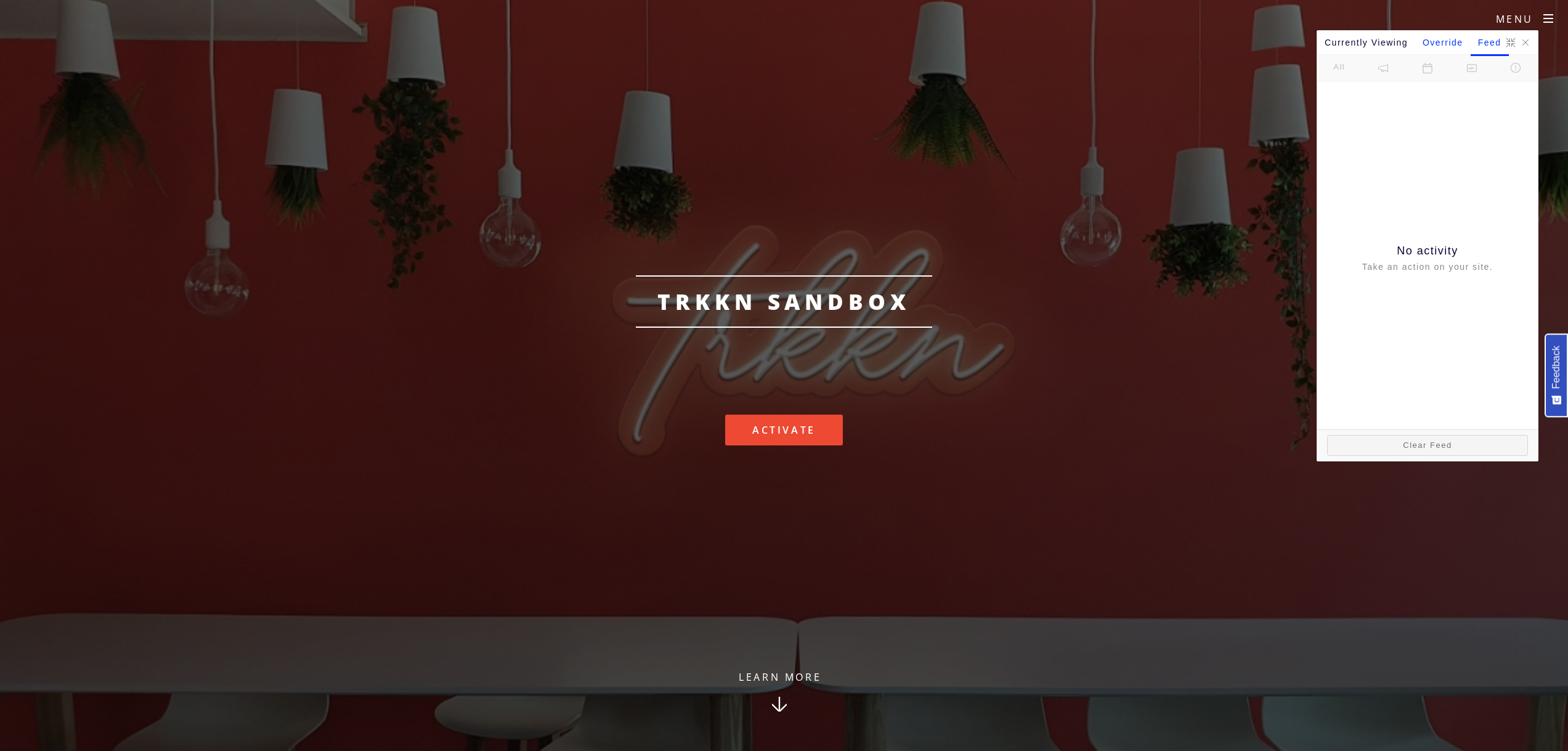
click at [1455, 42] on optly-block "Override" at bounding box center [1443, 43] width 56 height 24
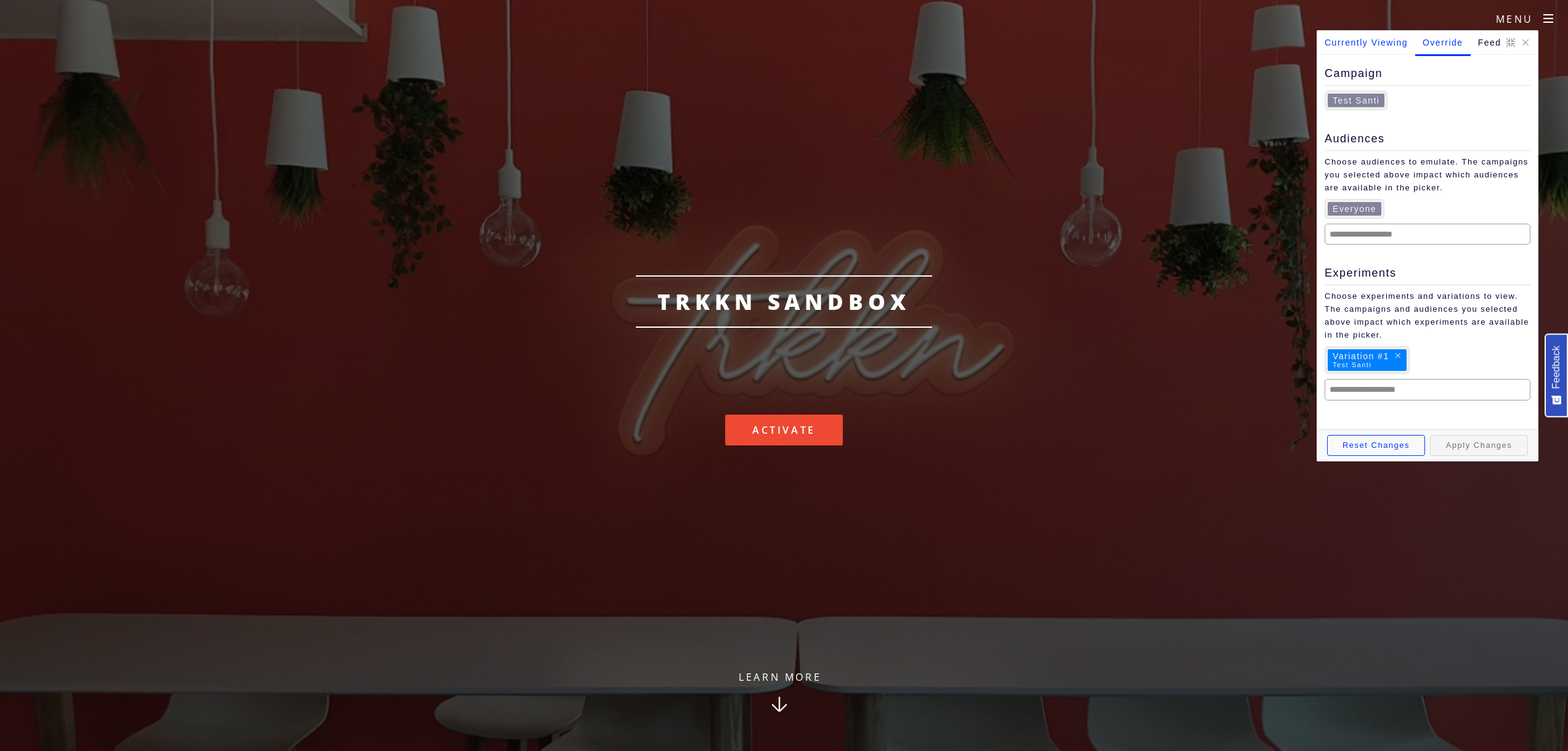
click at [1375, 35] on optly-block "Currently Viewing" at bounding box center [1367, 43] width 98 height 24
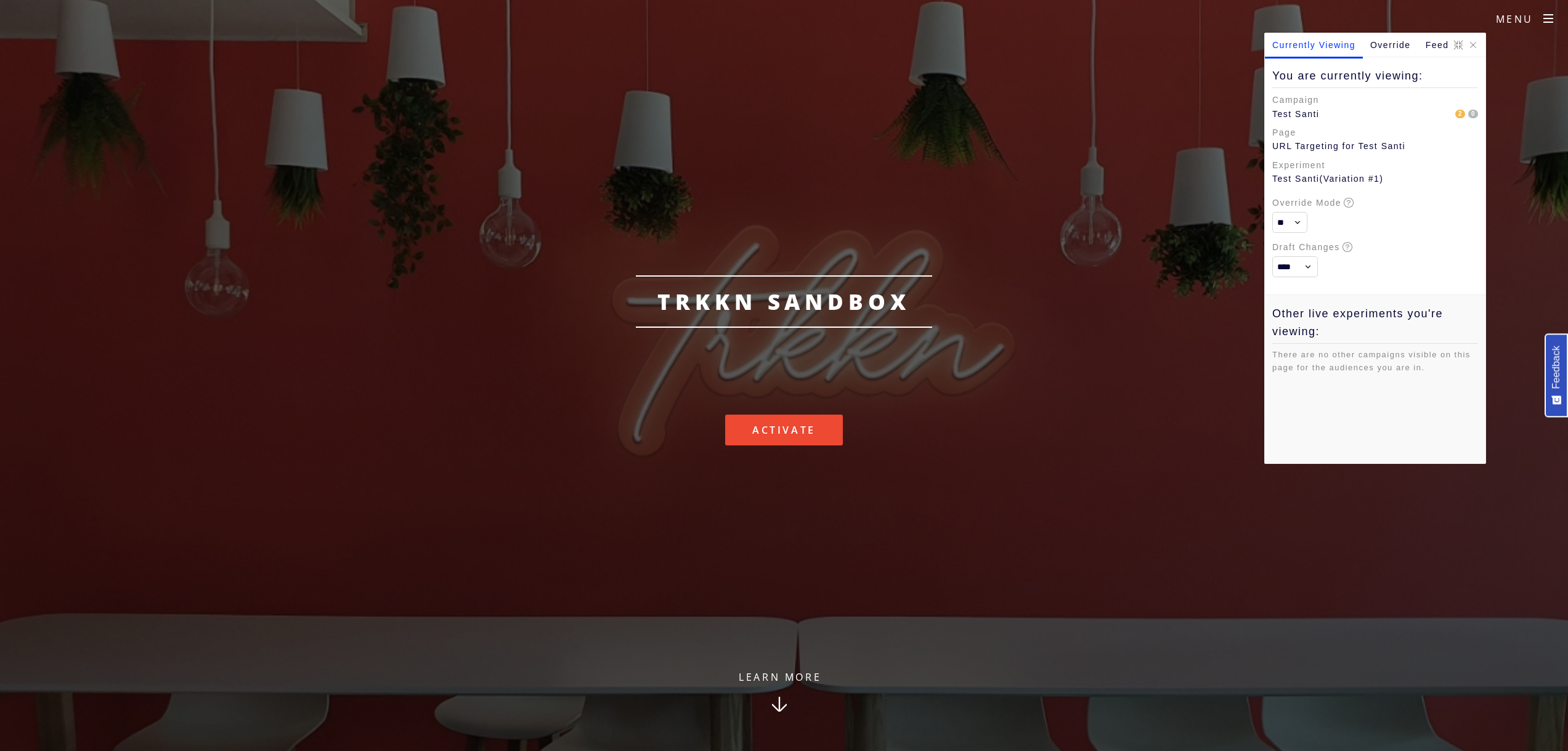
drag, startPoint x: 1474, startPoint y: 44, endPoint x: 1164, endPoint y: 254, distance: 374.4
click at [1418, 46] on optly-block "Override" at bounding box center [1391, 45] width 56 height 24
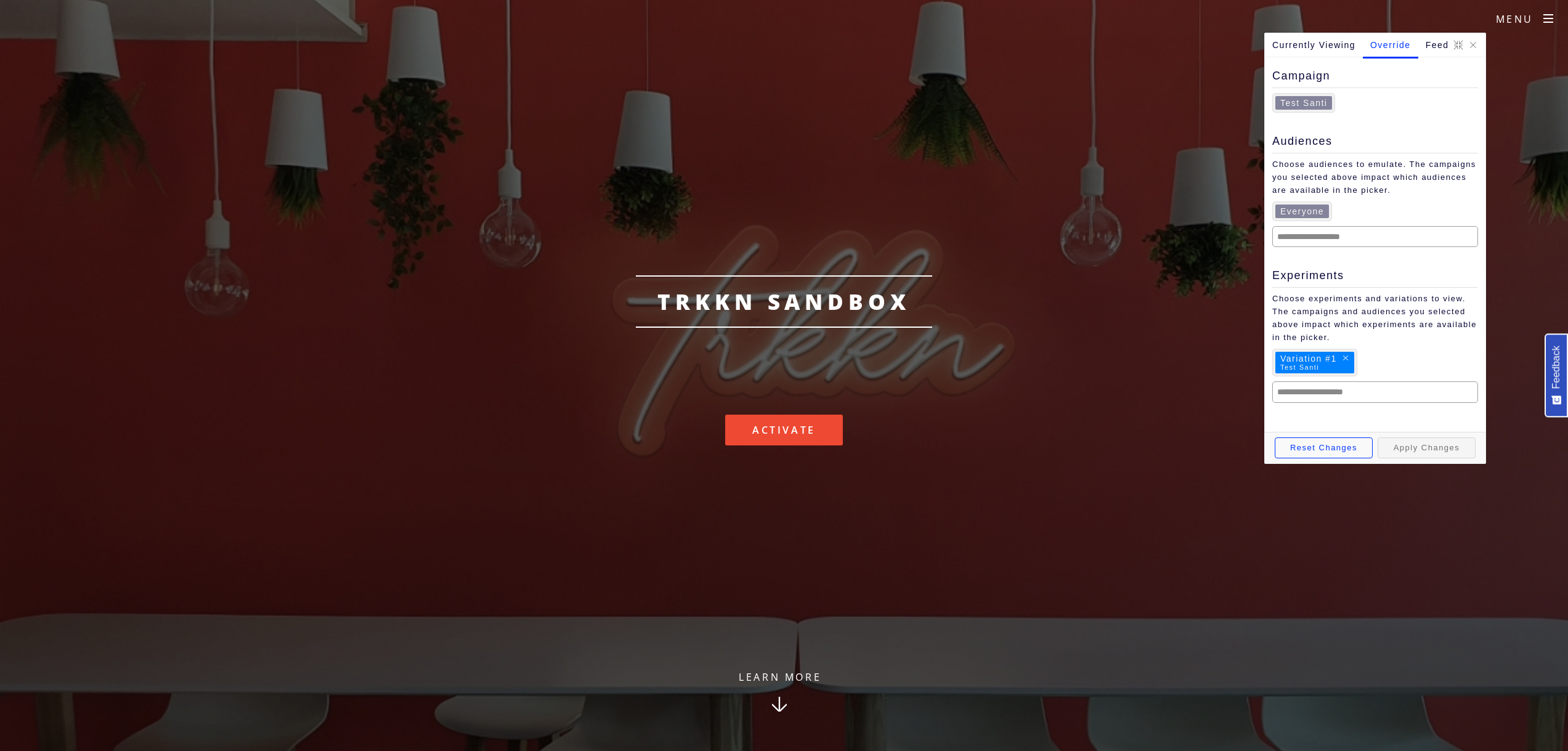
click at [778, 680] on link "Learn More" at bounding box center [779, 709] width 158 height 83
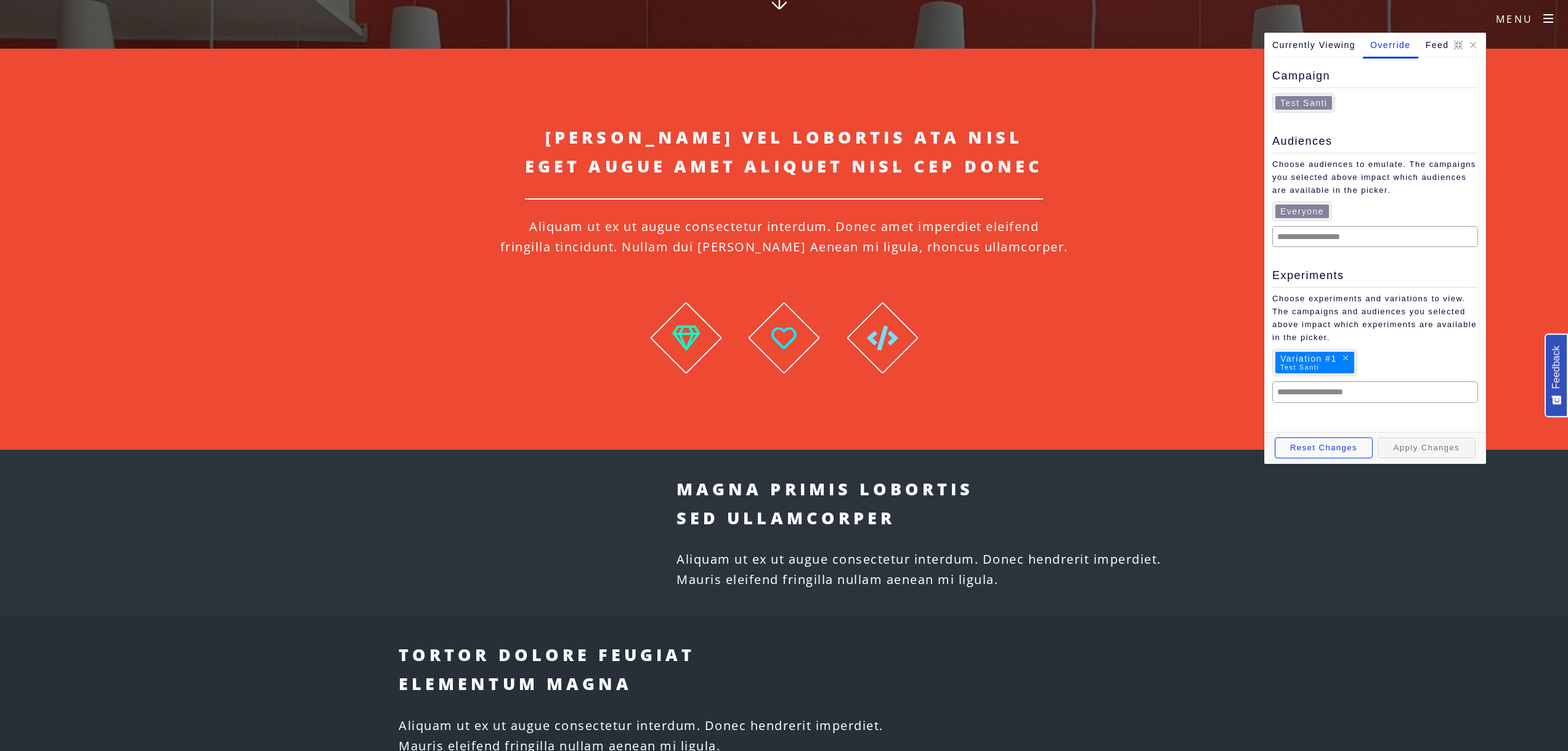
scroll to position [715, 0]
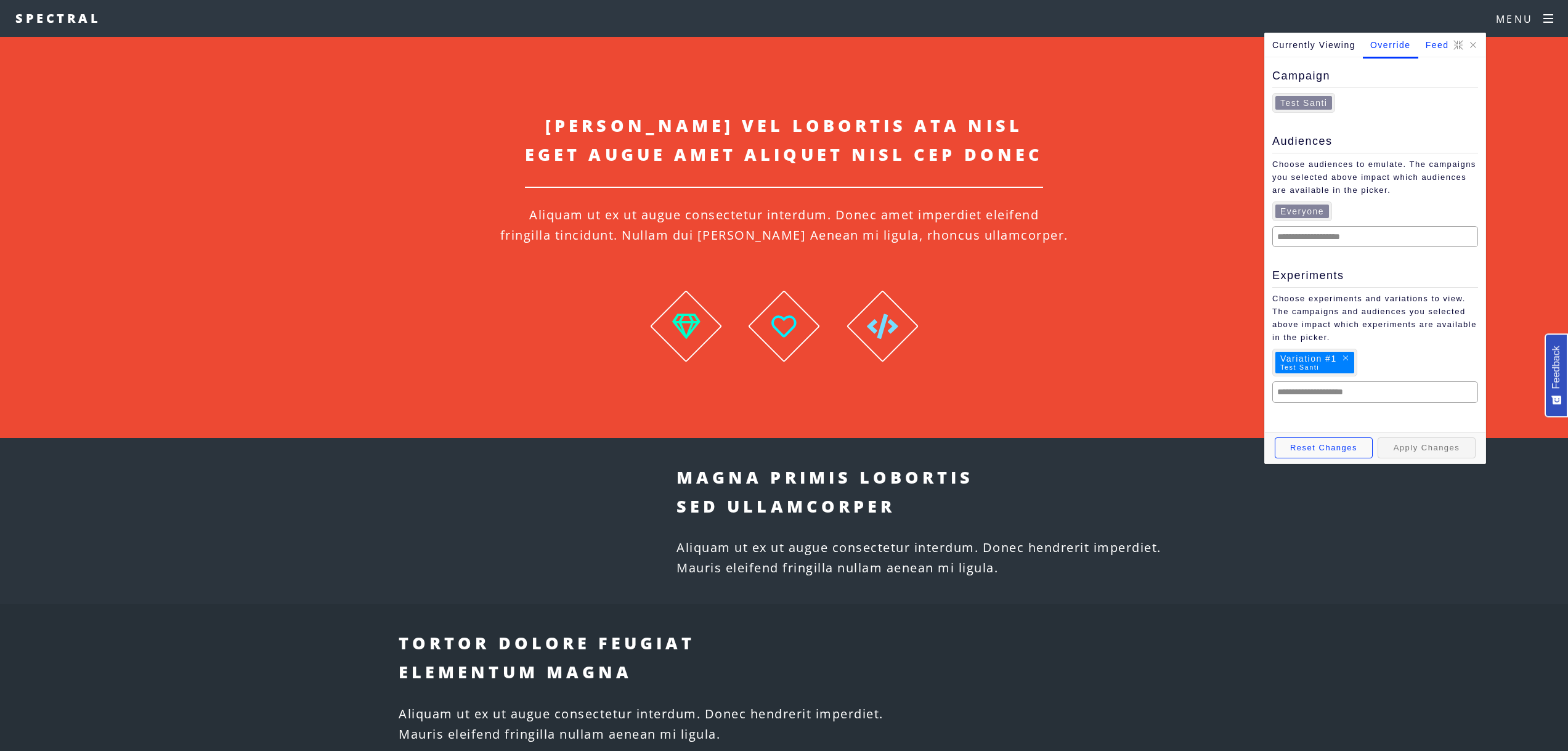
click at [1444, 50] on optly-block "Feed" at bounding box center [1437, 45] width 38 height 24
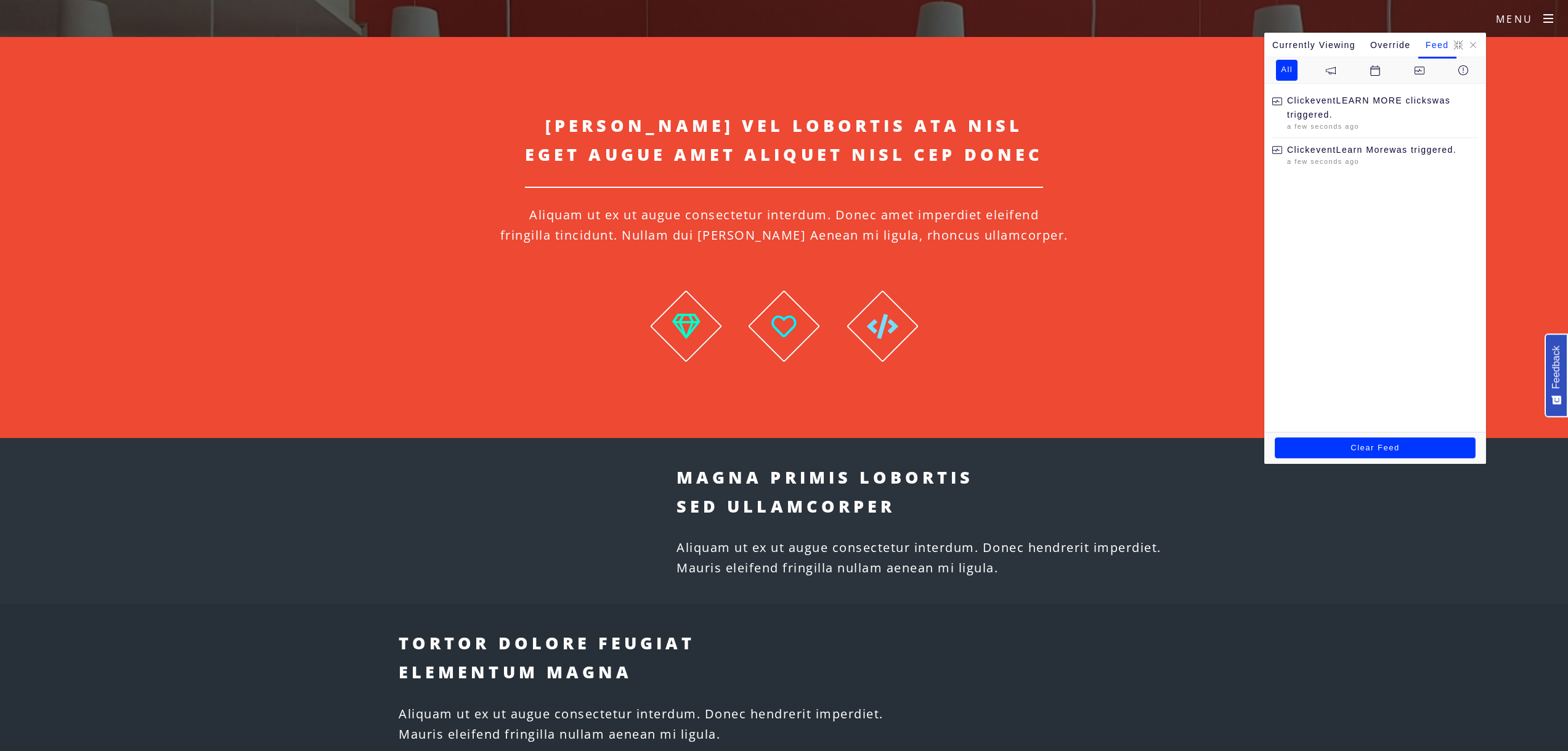
scroll to position [398, 0]
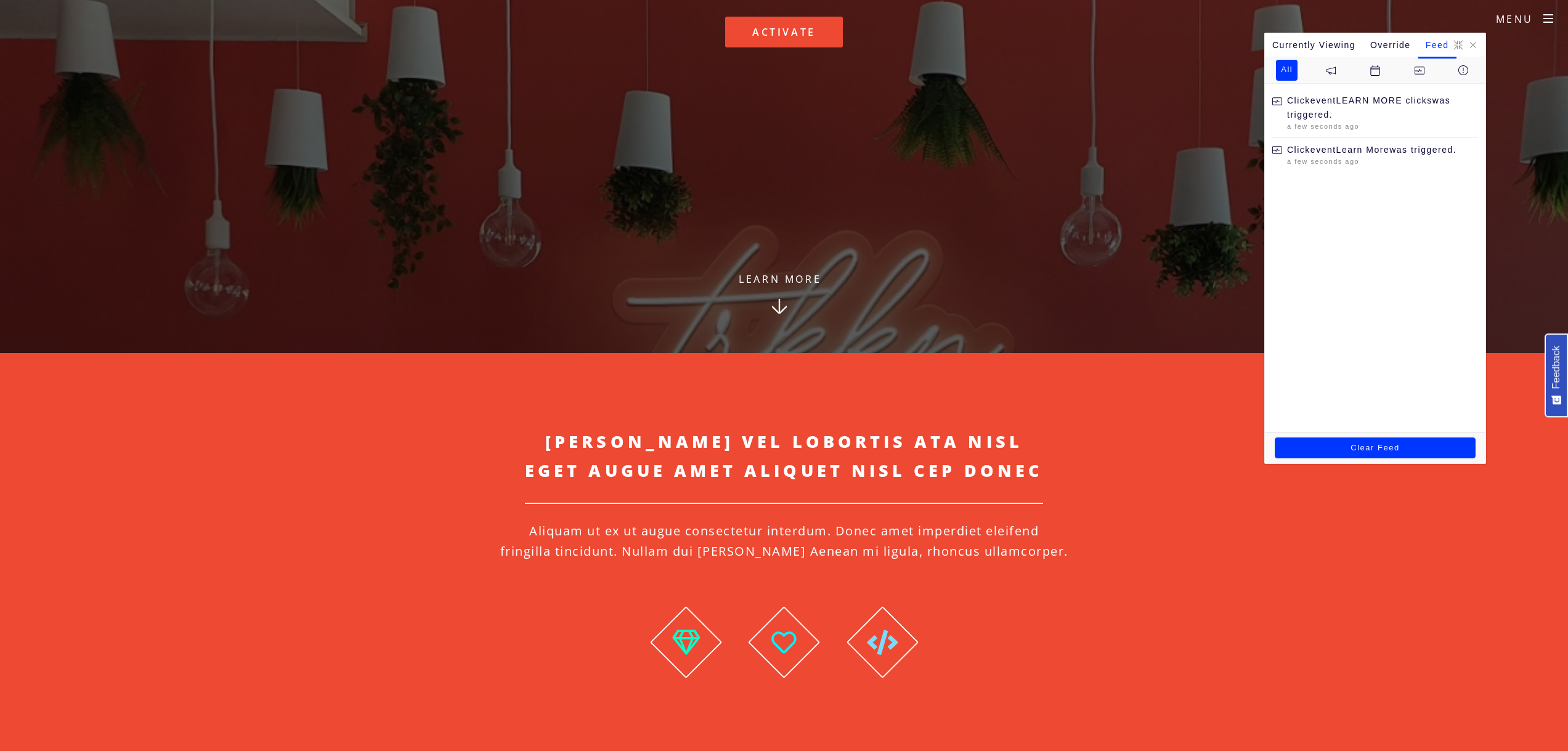
click at [788, 287] on link "Learn More" at bounding box center [779, 311] width 158 height 83
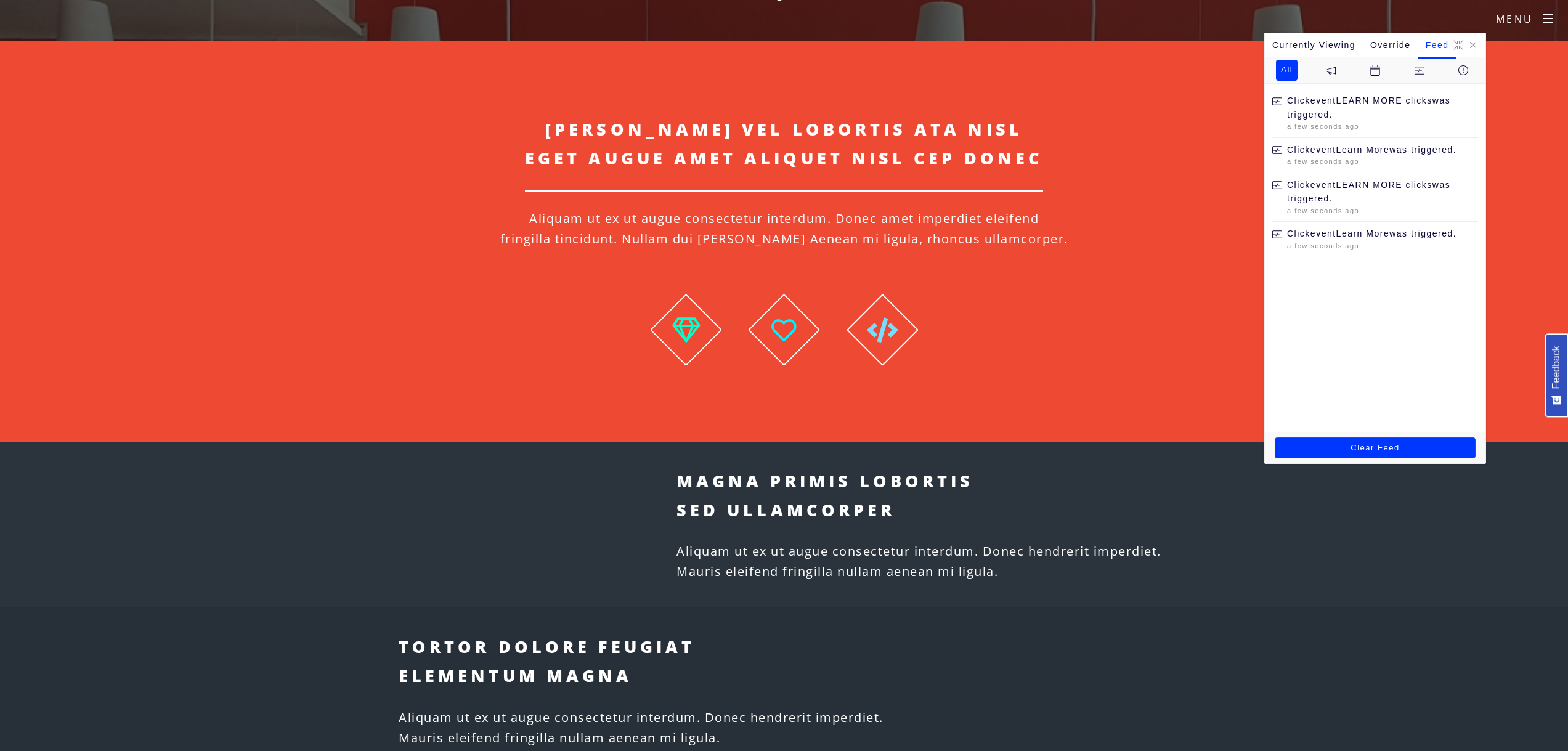
scroll to position [715, 0]
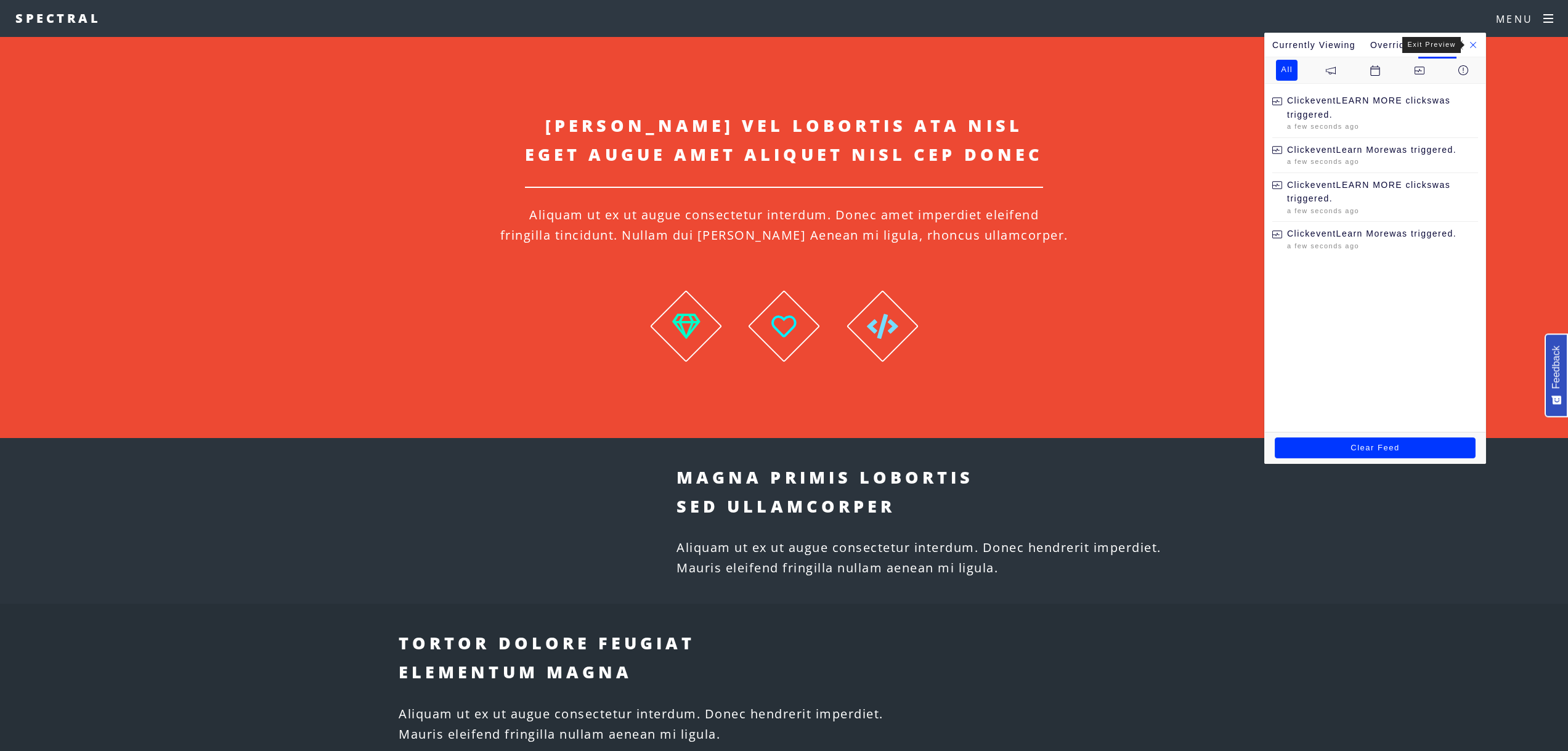
click at [1473, 43] on optly-icon-expand at bounding box center [1474, 46] width 10 height 10
